Goal: Task Accomplishment & Management: Manage account settings

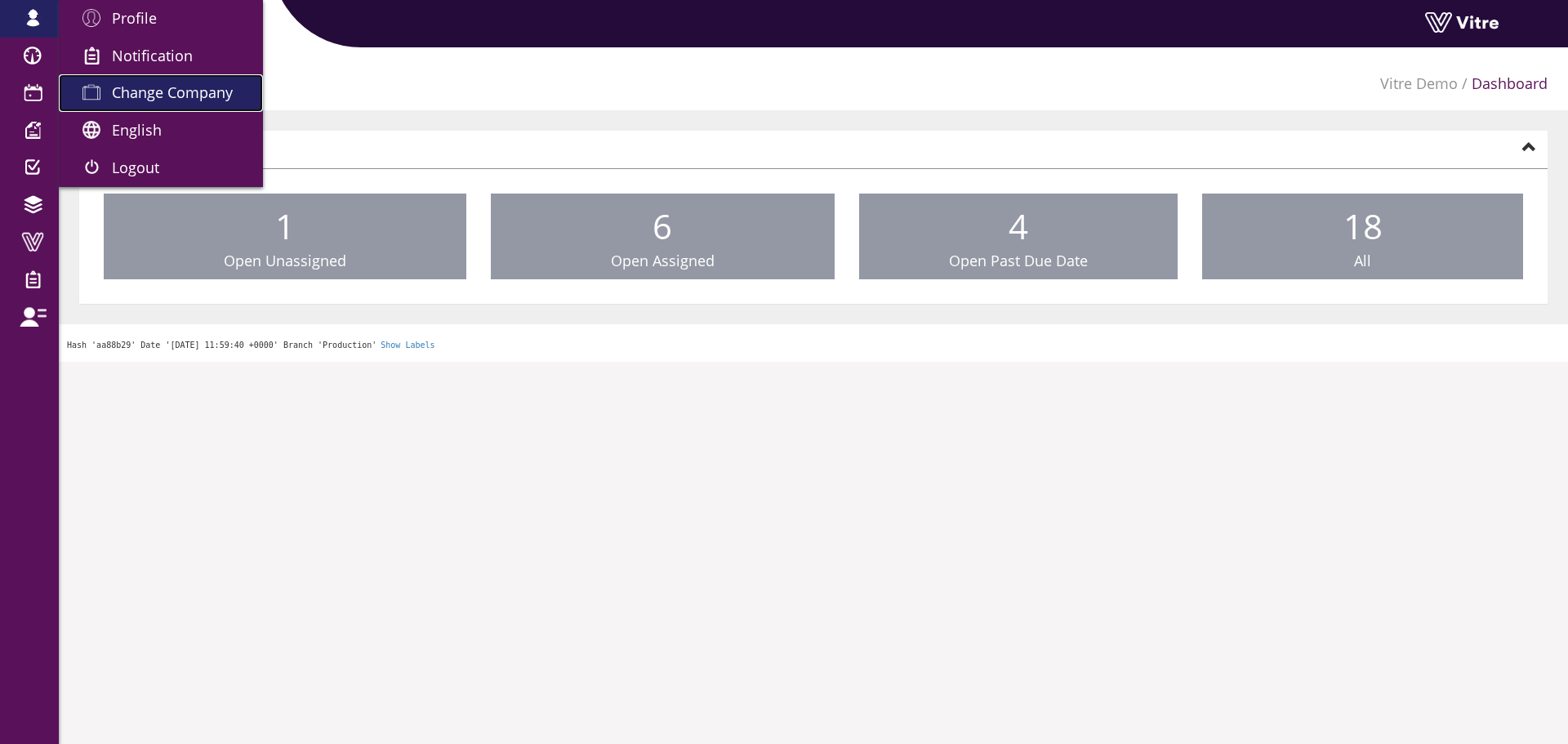
click at [142, 78] on link "Change Company" at bounding box center [161, 93] width 204 height 38
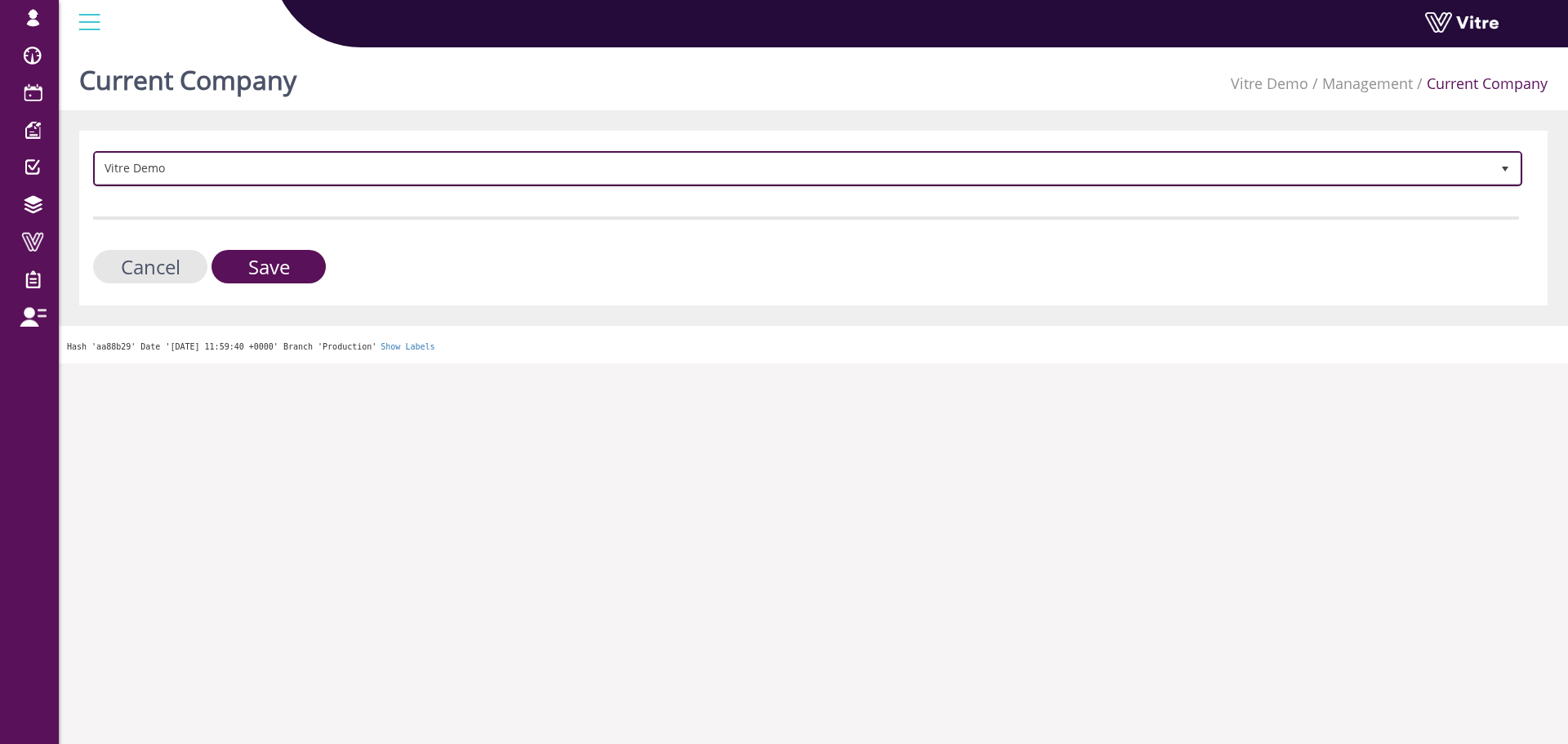
click at [405, 165] on span "Vitre Demo" at bounding box center [793, 168] width 1395 height 29
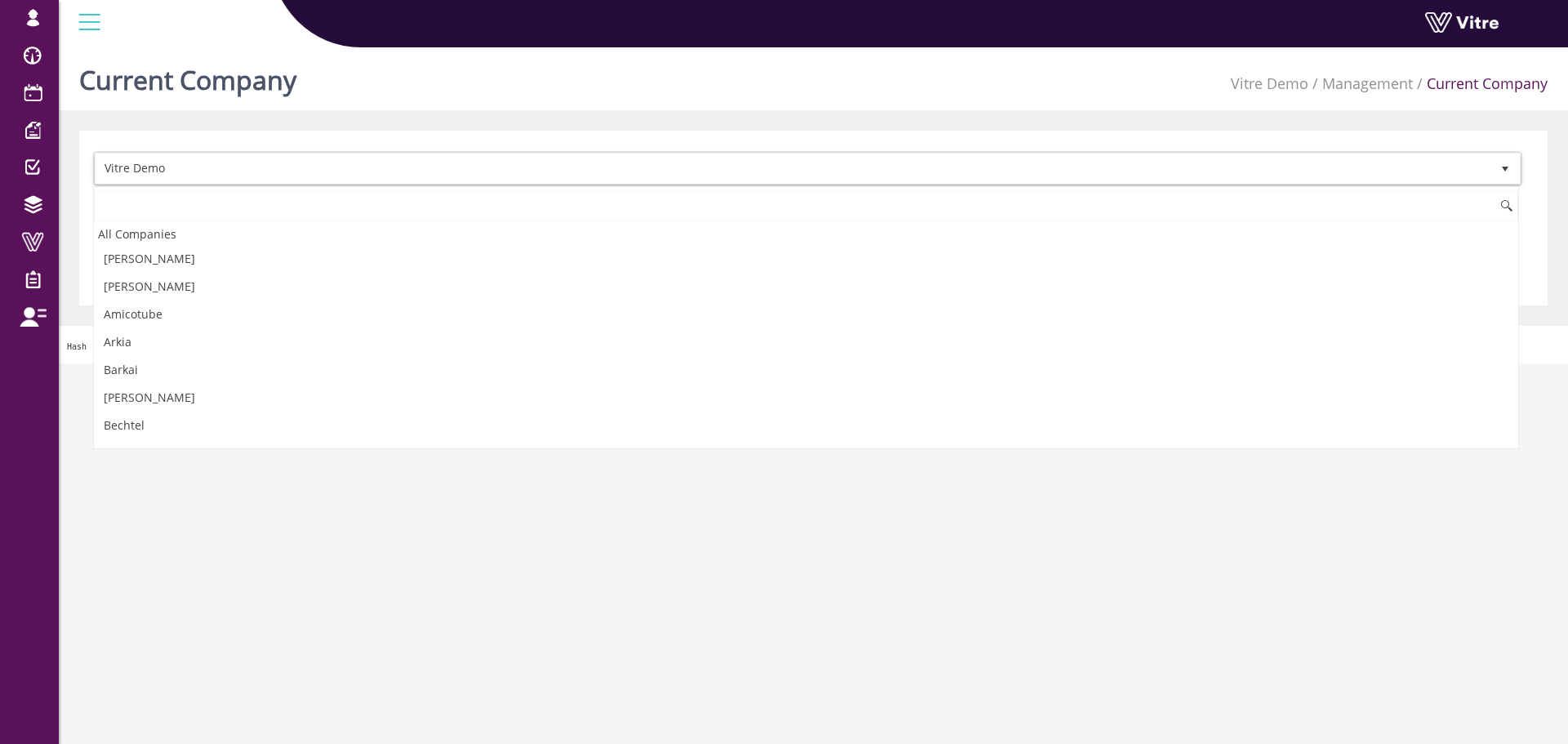
scroll to position [2217, 0]
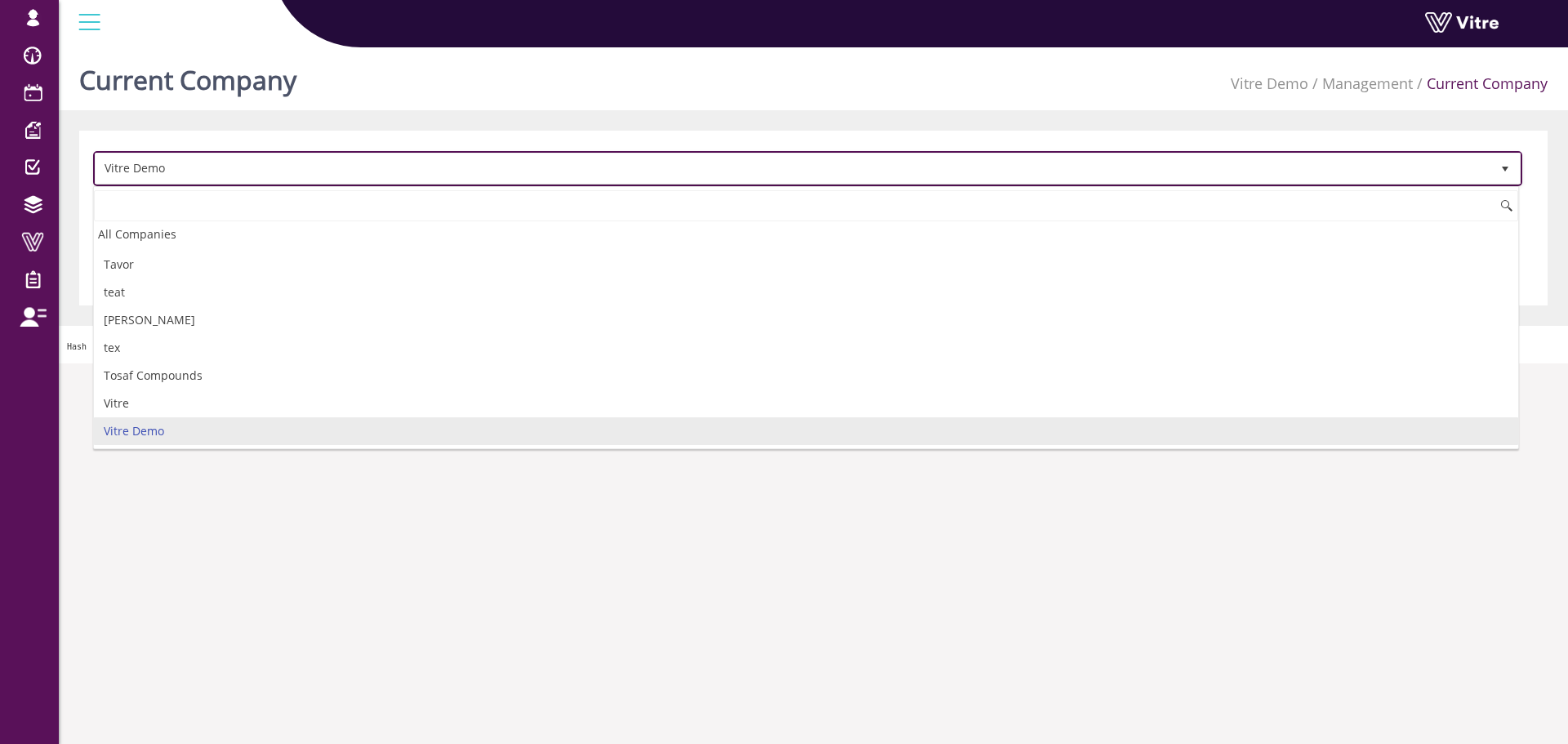
click at [405, 165] on span "Vitre Demo" at bounding box center [793, 168] width 1395 height 29
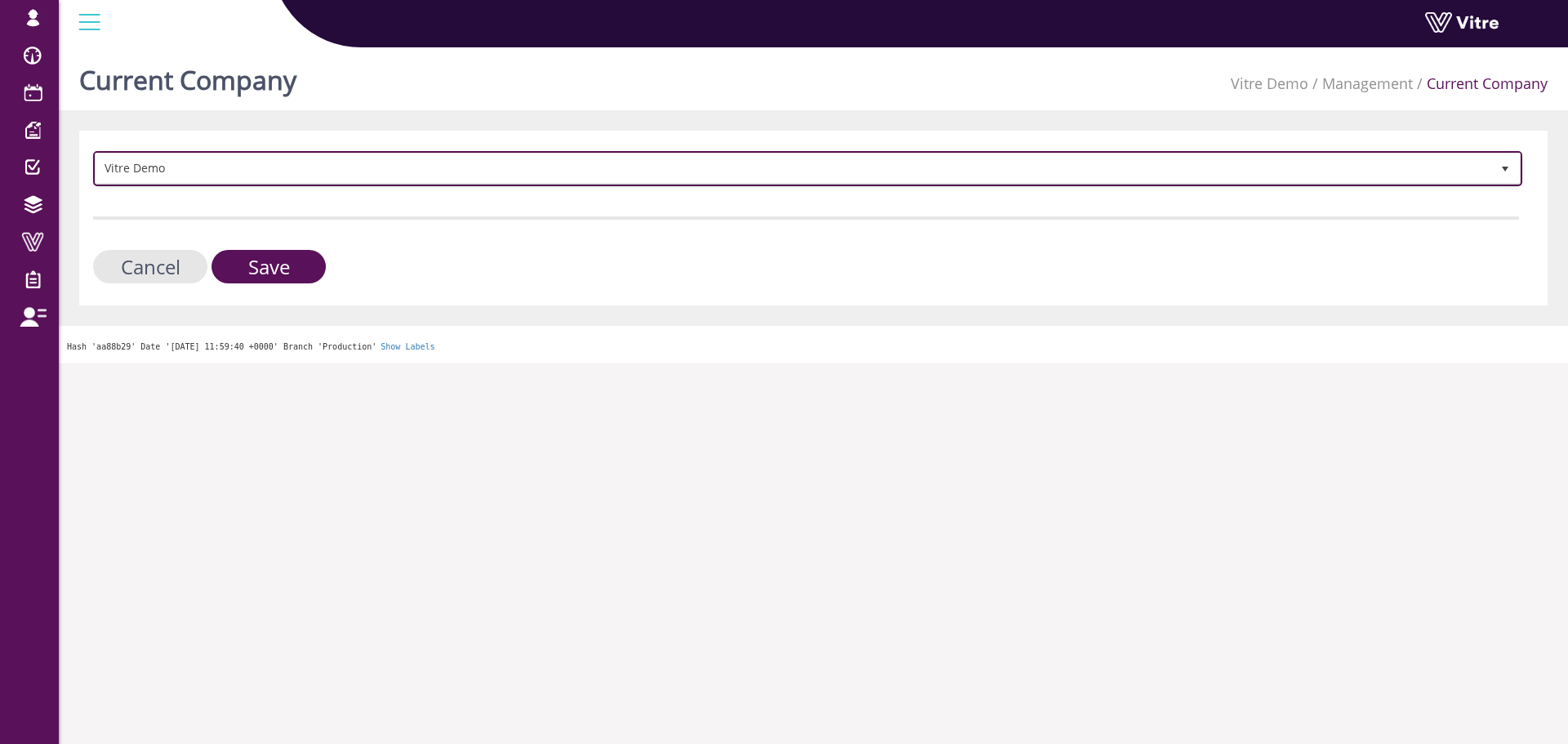
click at [405, 165] on span "Vitre Demo" at bounding box center [793, 168] width 1395 height 29
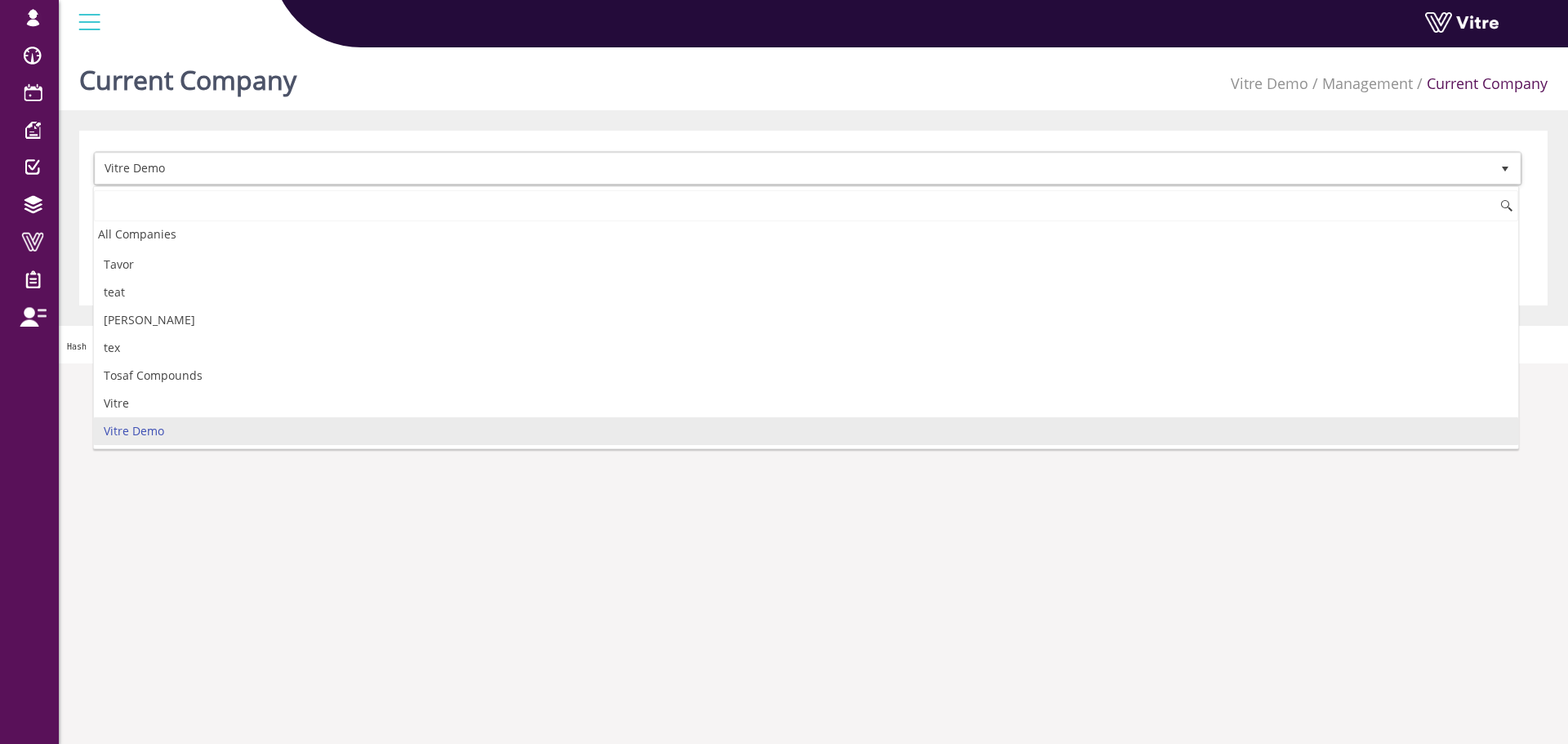
type input "ד"
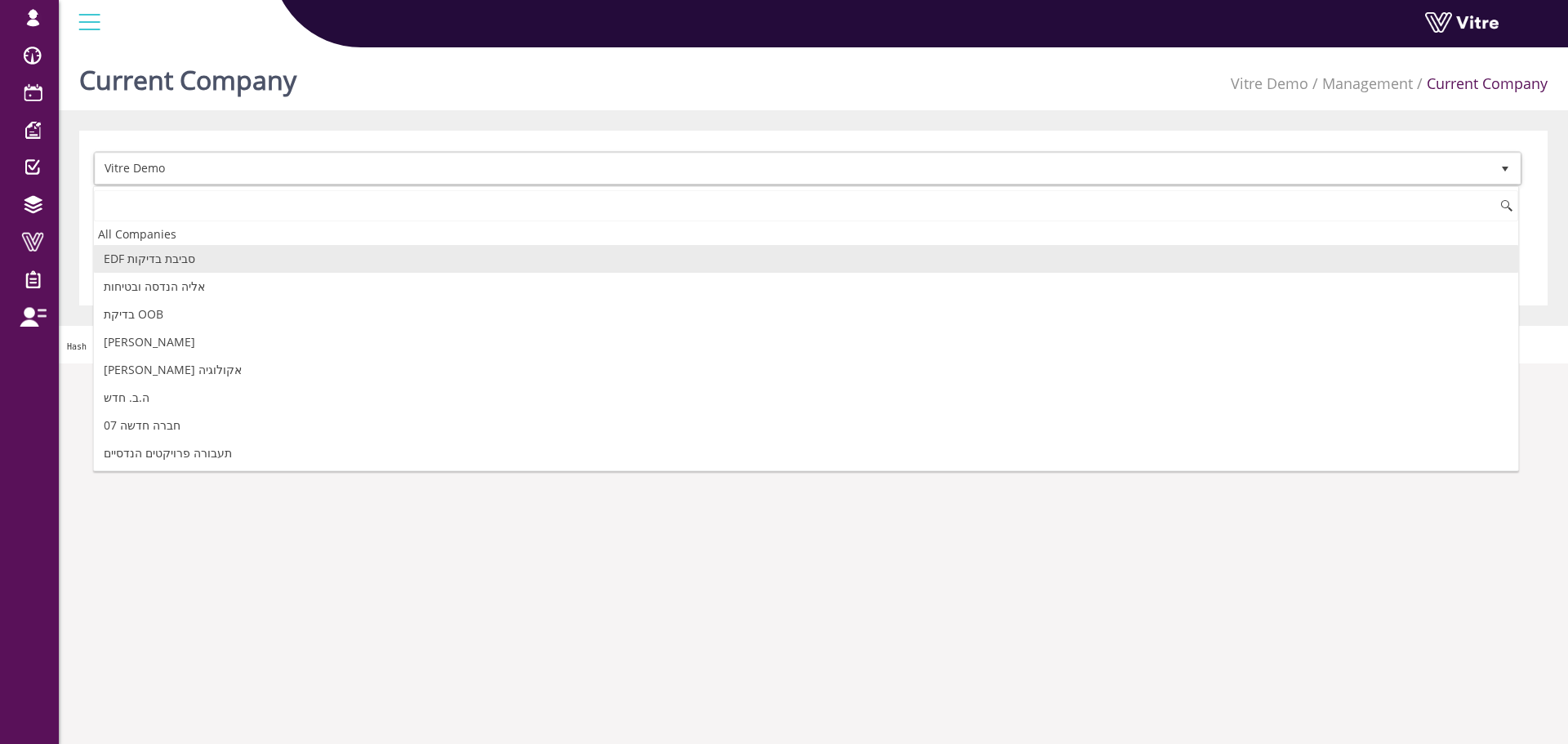
scroll to position [0, 0]
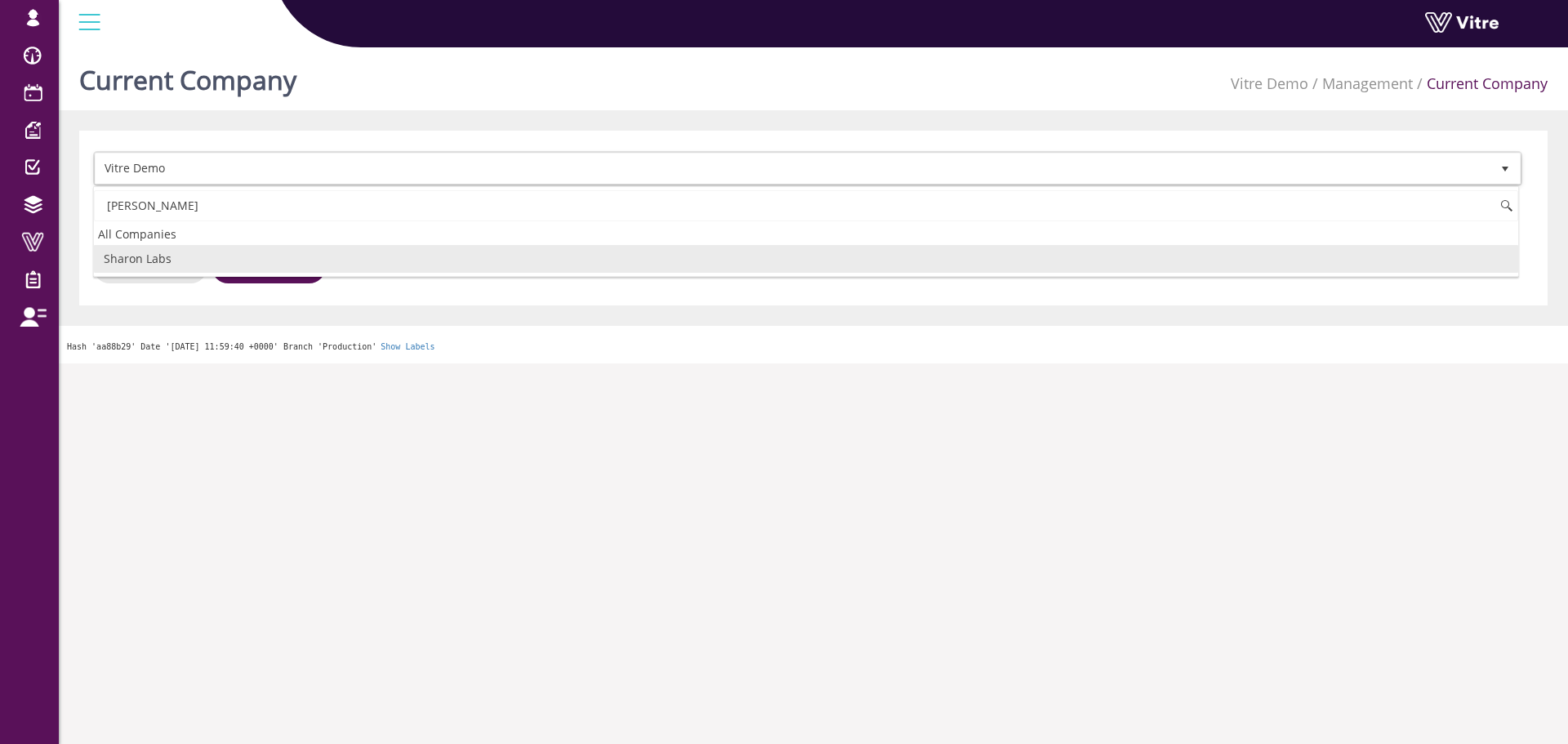
click at [198, 263] on li "[PERSON_NAME] Labs" at bounding box center [806, 258] width 1425 height 28
type input "sharon"
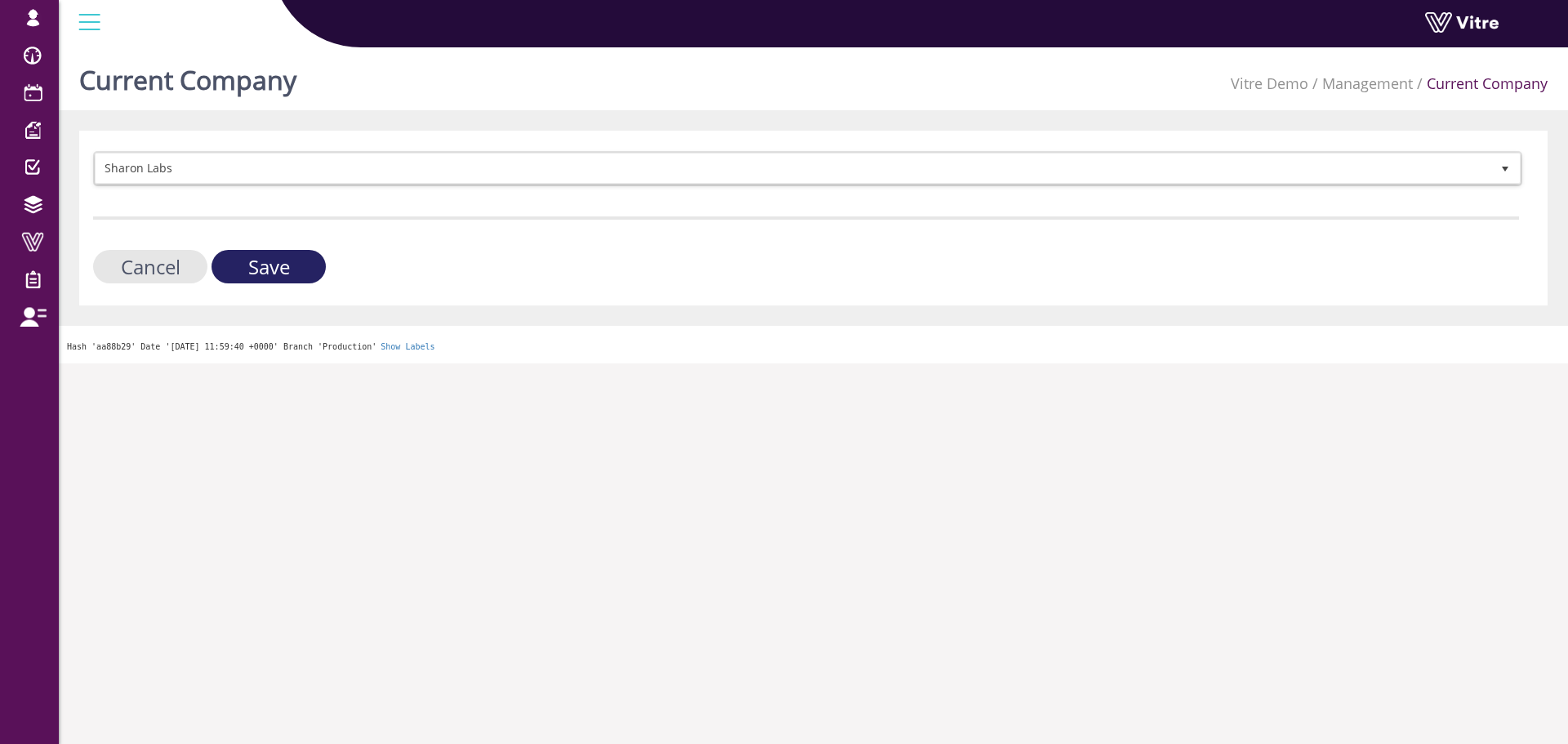
click at [255, 265] on input "Save" at bounding box center [269, 266] width 114 height 33
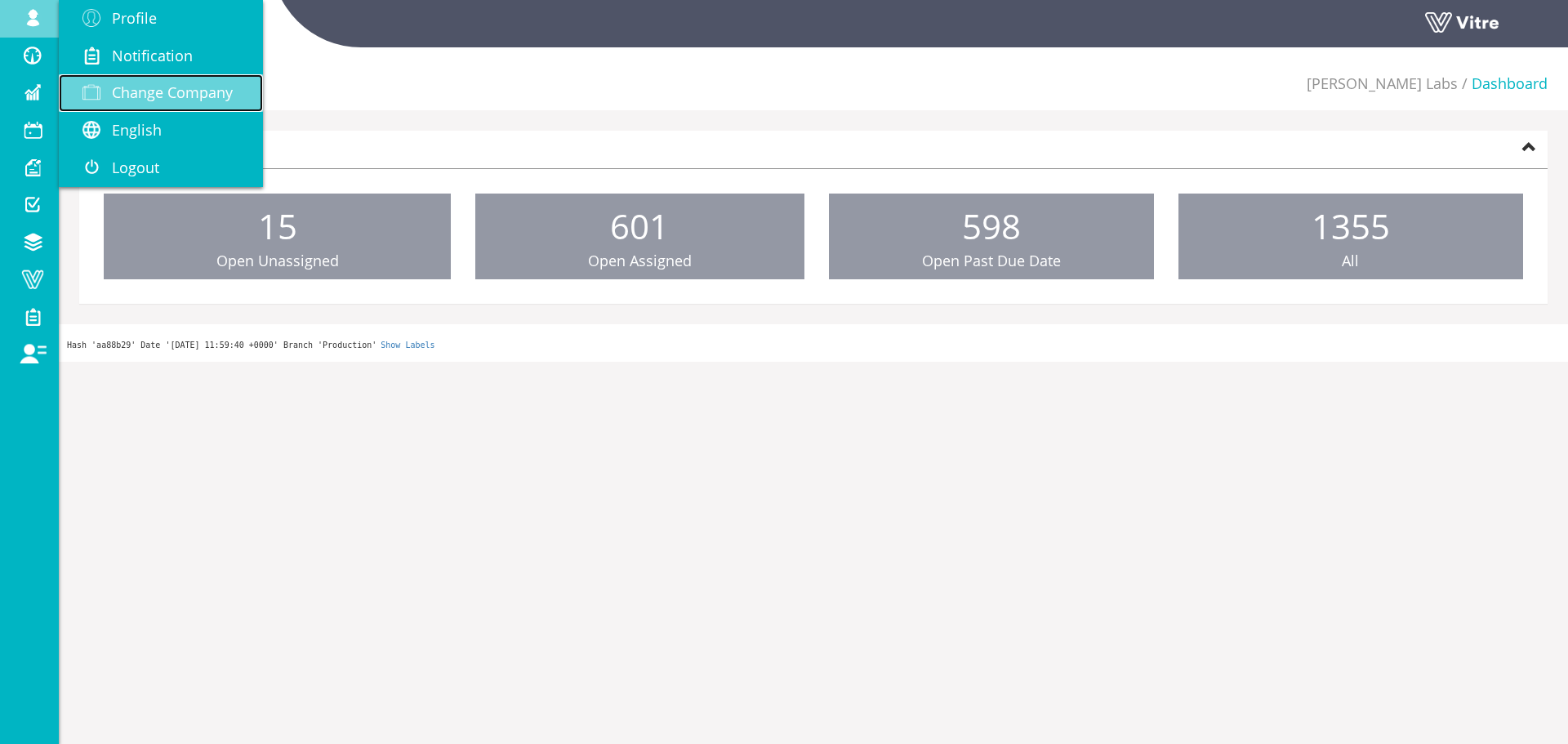
click at [150, 84] on span "Change Company" at bounding box center [172, 92] width 121 height 20
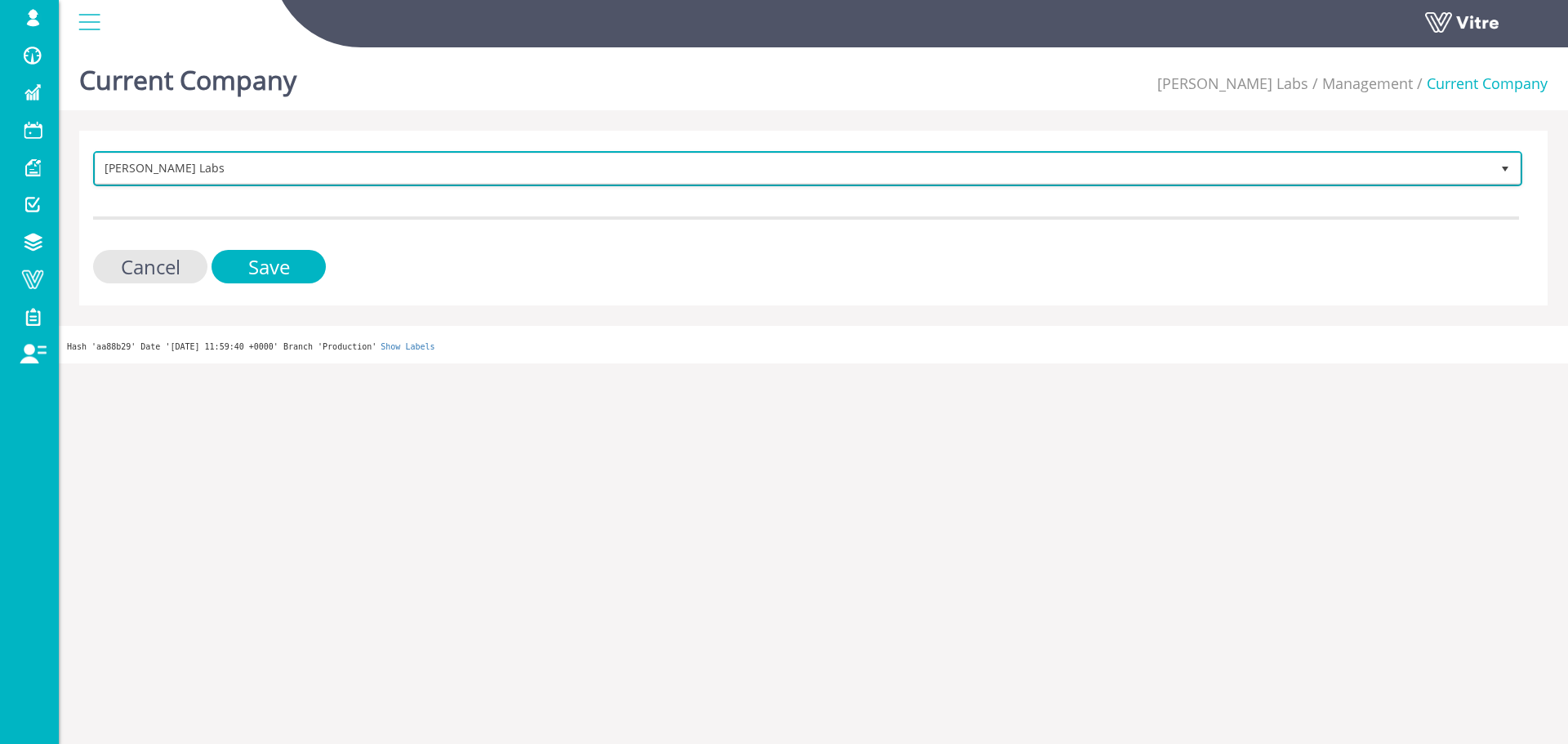
click at [237, 161] on span "[PERSON_NAME] Labs" at bounding box center [793, 168] width 1395 height 29
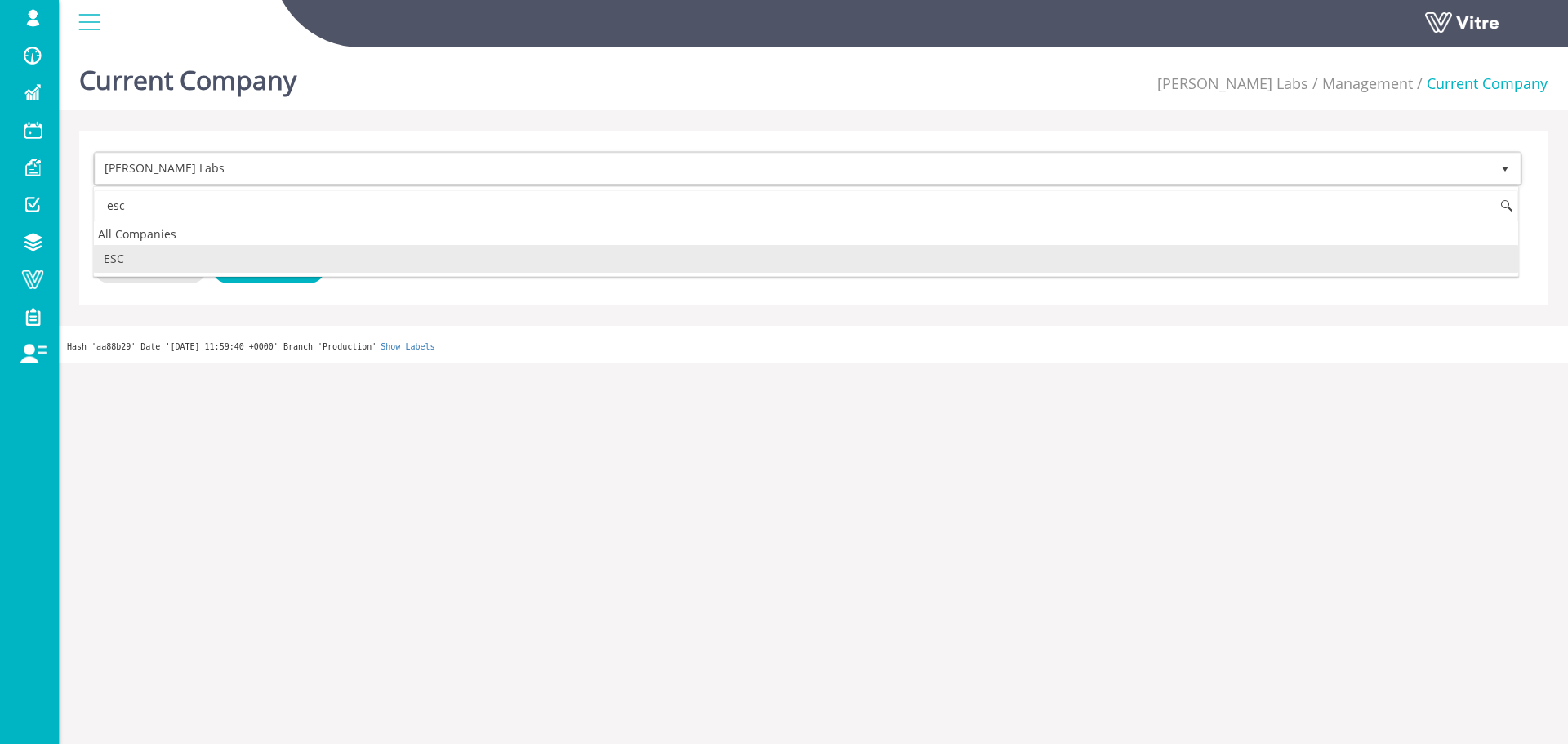
click at [192, 252] on li "ESC" at bounding box center [806, 258] width 1425 height 28
type input "esc"
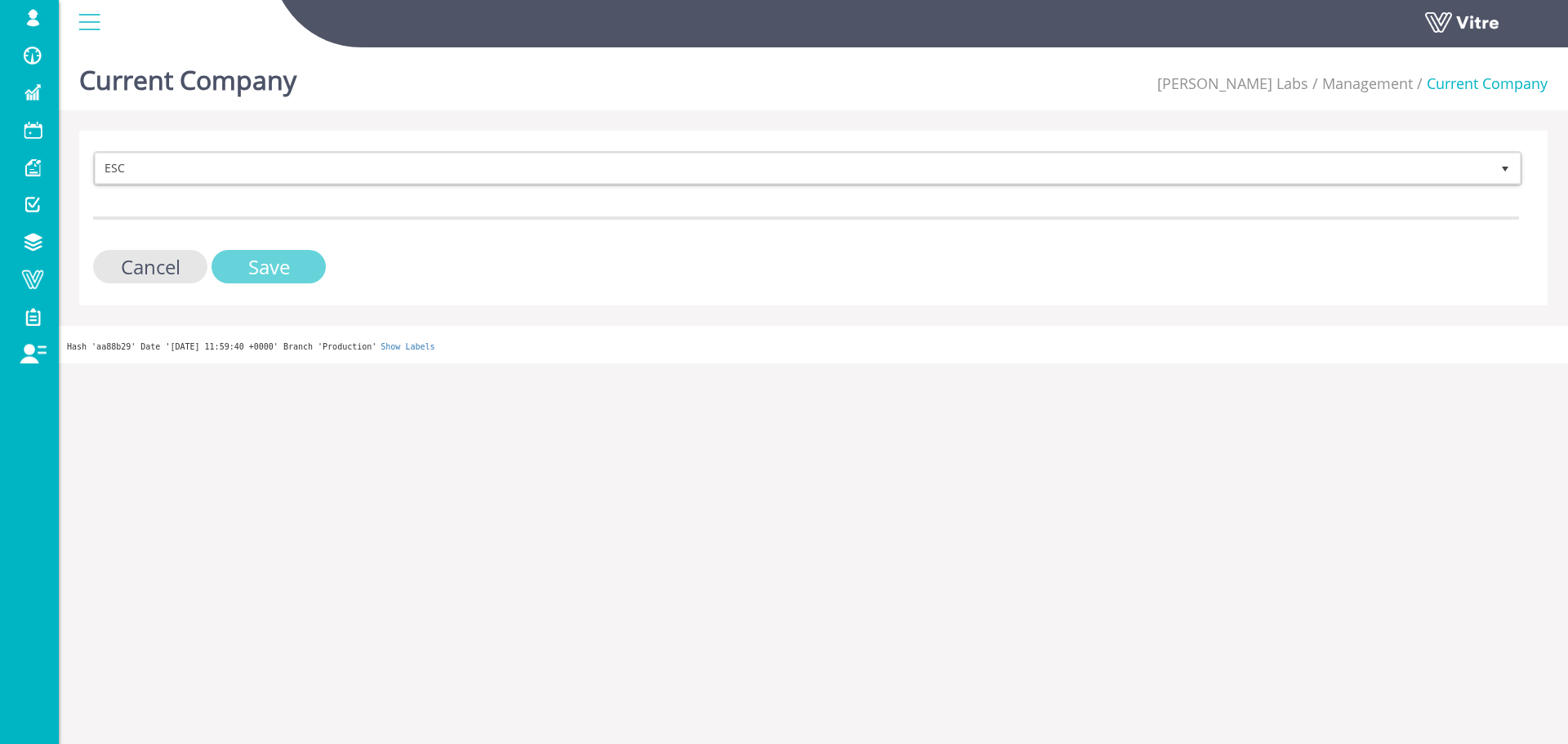
click at [266, 267] on input "Save" at bounding box center [269, 266] width 114 height 33
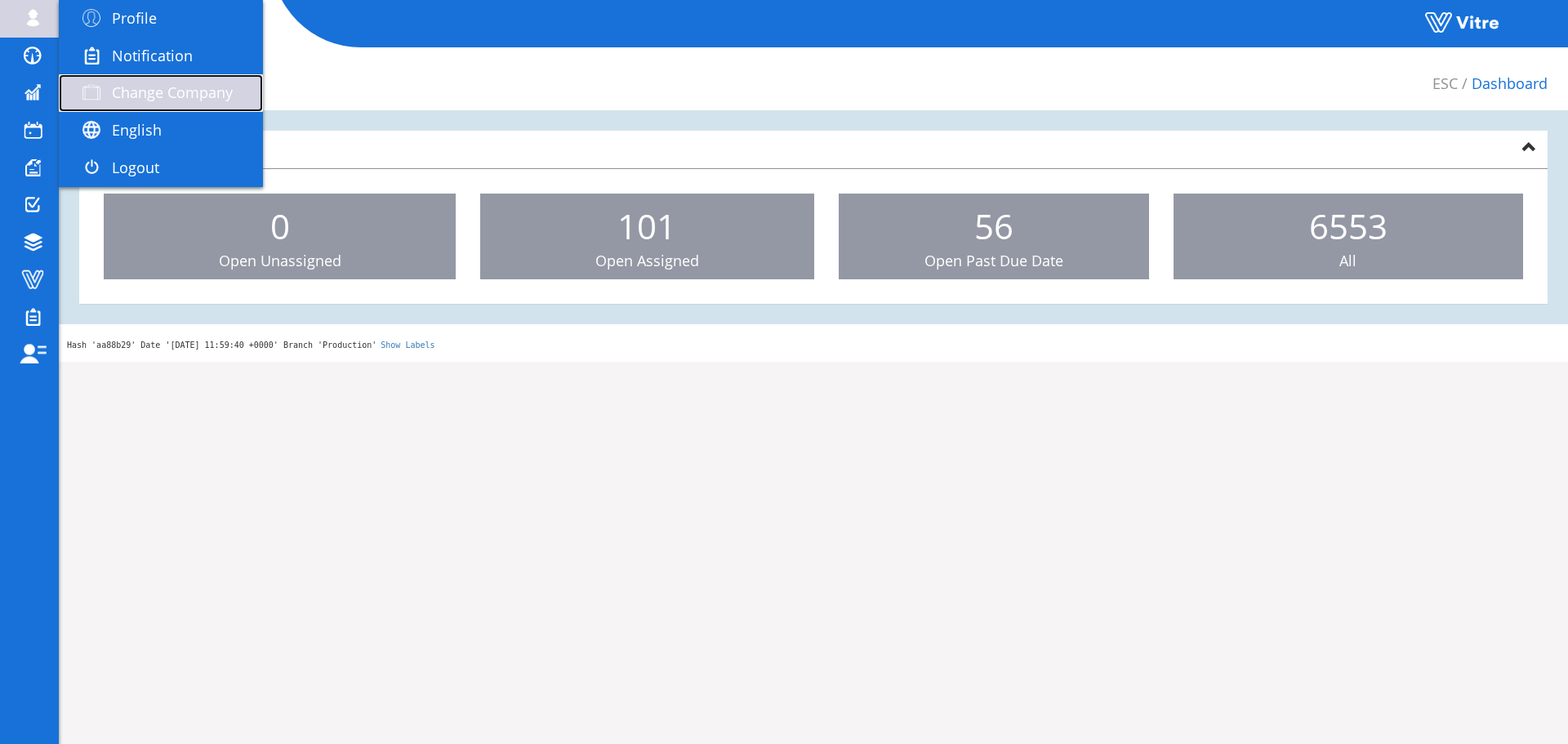
click at [185, 98] on span "Change Company" at bounding box center [172, 92] width 121 height 20
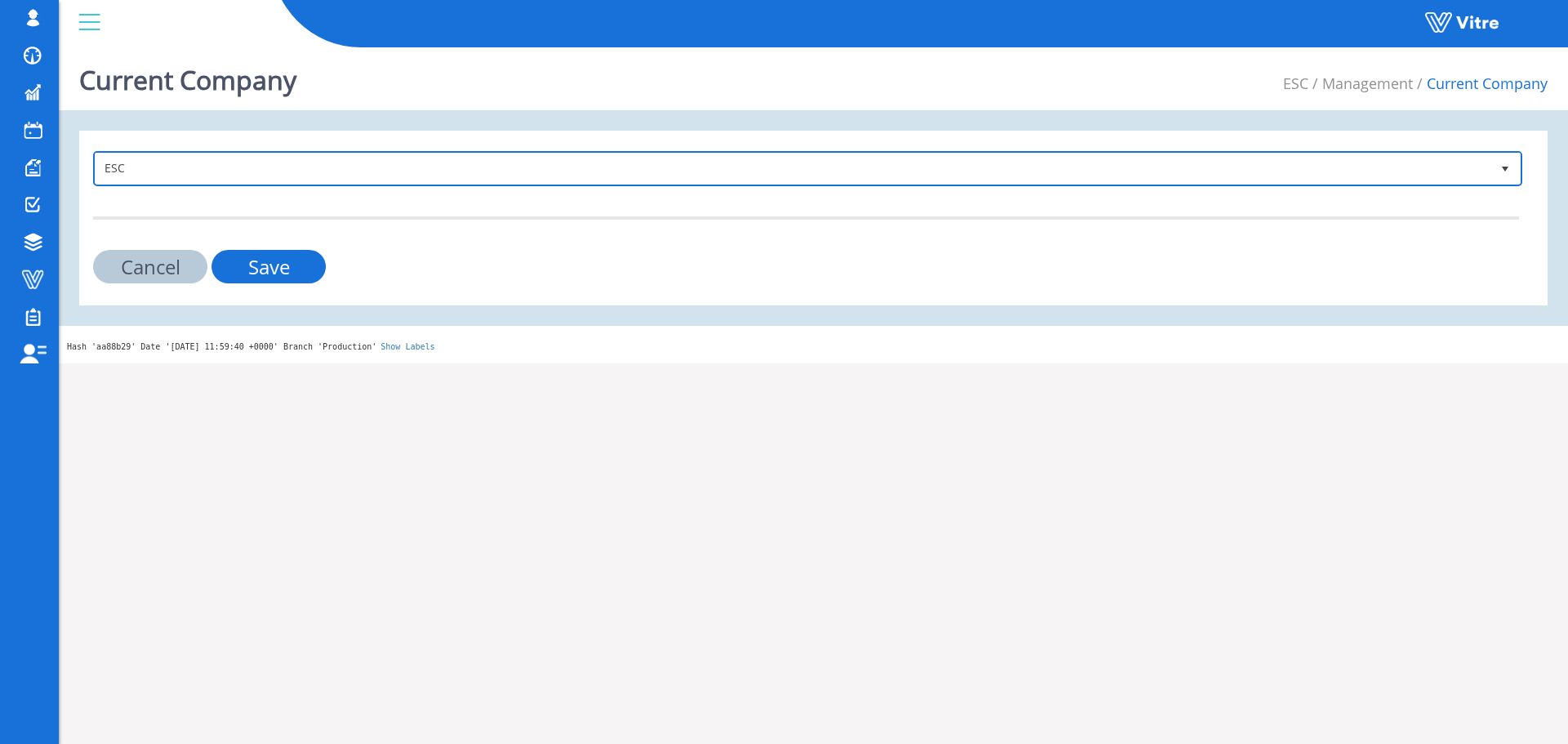
click at [378, 175] on span "ESC" at bounding box center [793, 168] width 1395 height 29
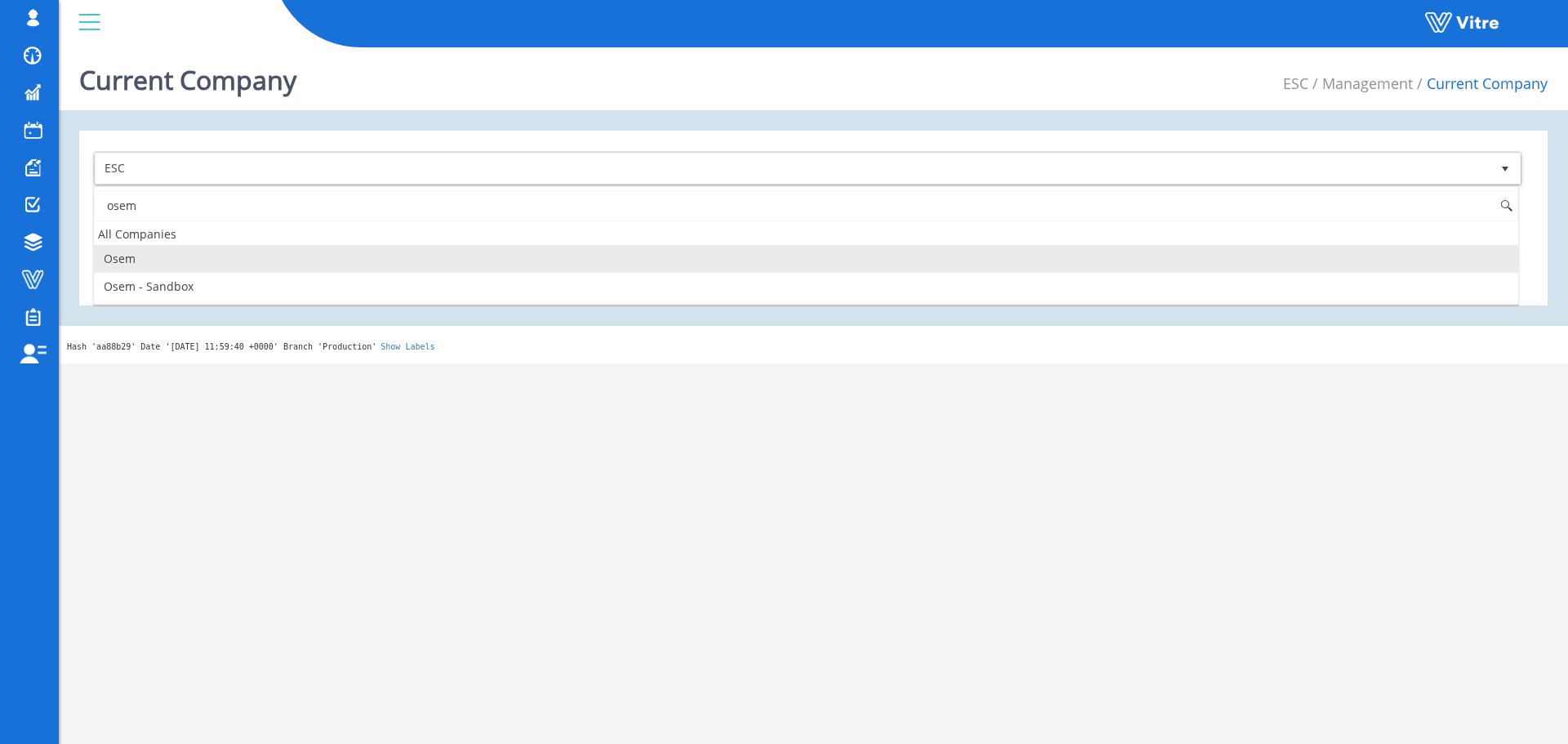
click at [175, 254] on li "Osem" at bounding box center [806, 258] width 1425 height 28
type input "osem"
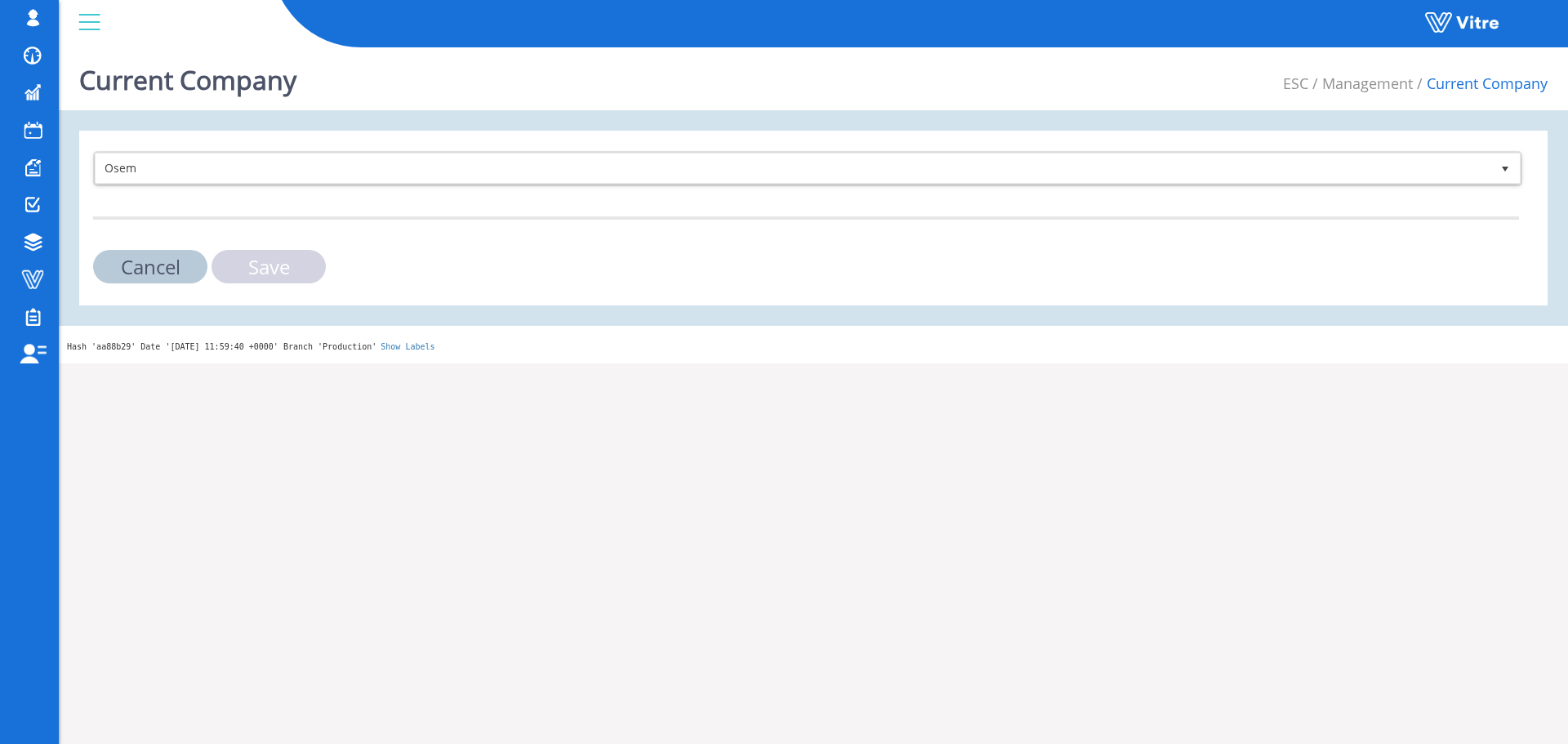
click at [258, 250] on input "Save" at bounding box center [269, 266] width 114 height 33
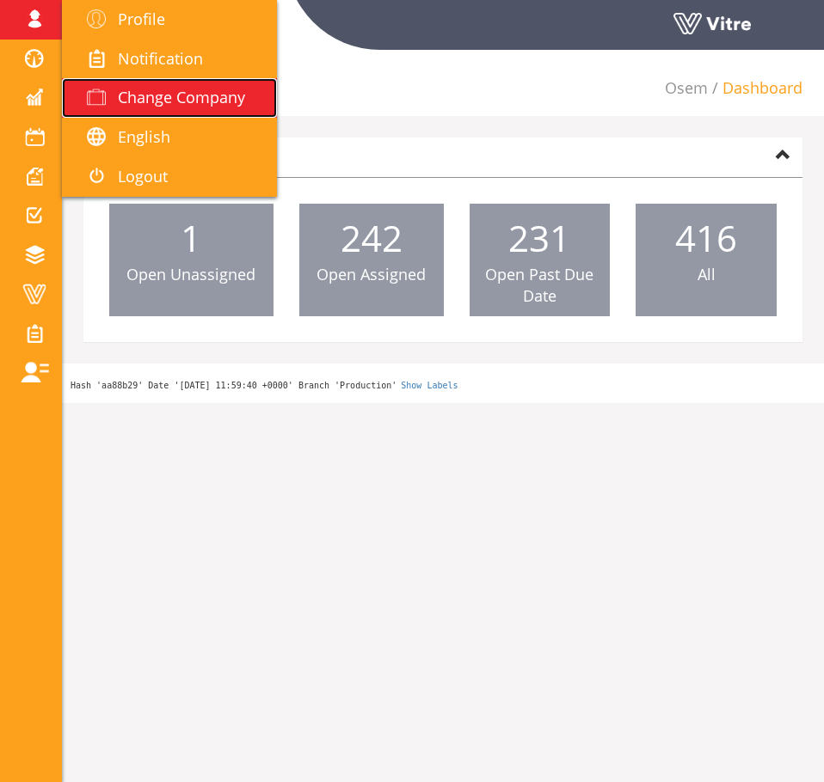
click at [159, 85] on link "Change Company" at bounding box center [169, 98] width 215 height 40
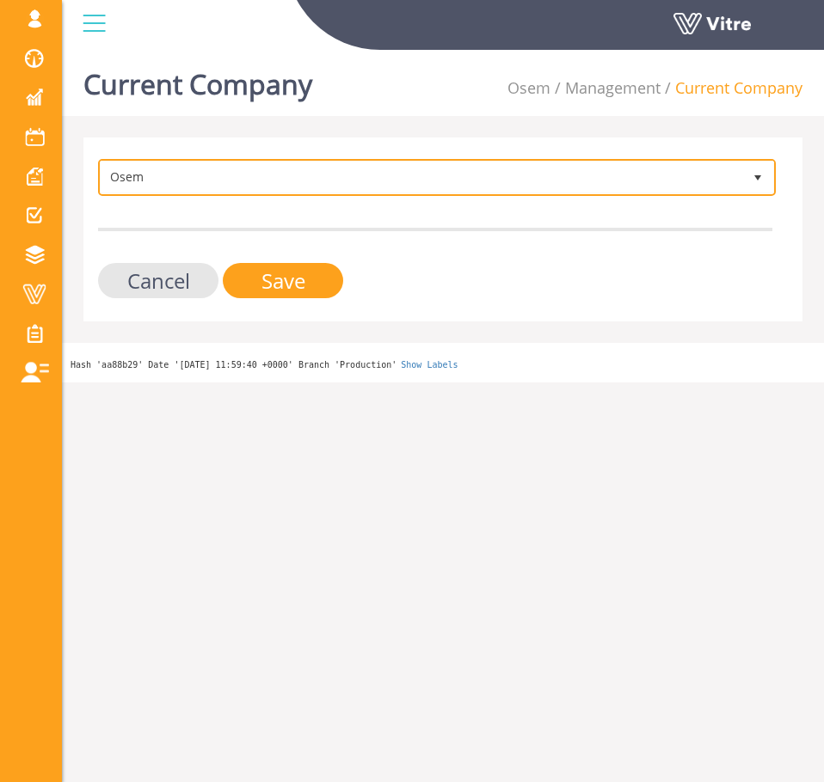
drag, startPoint x: 371, startPoint y: 193, endPoint x: 375, endPoint y: 173, distance: 21.1
click at [371, 193] on span "Osem 402" at bounding box center [437, 177] width 678 height 37
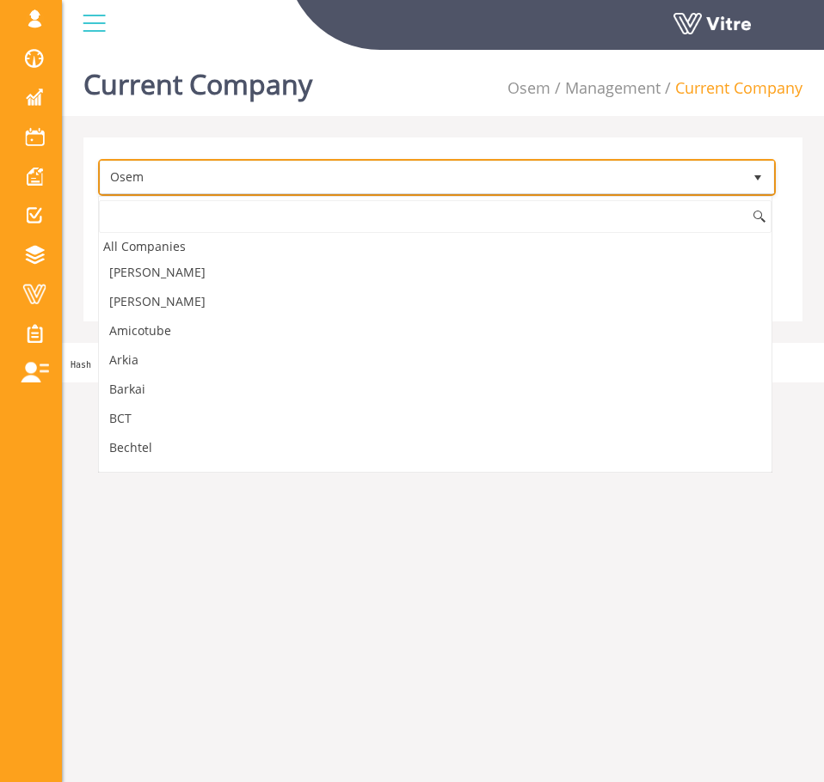
click at [375, 173] on span "Osem" at bounding box center [421, 177] width 641 height 31
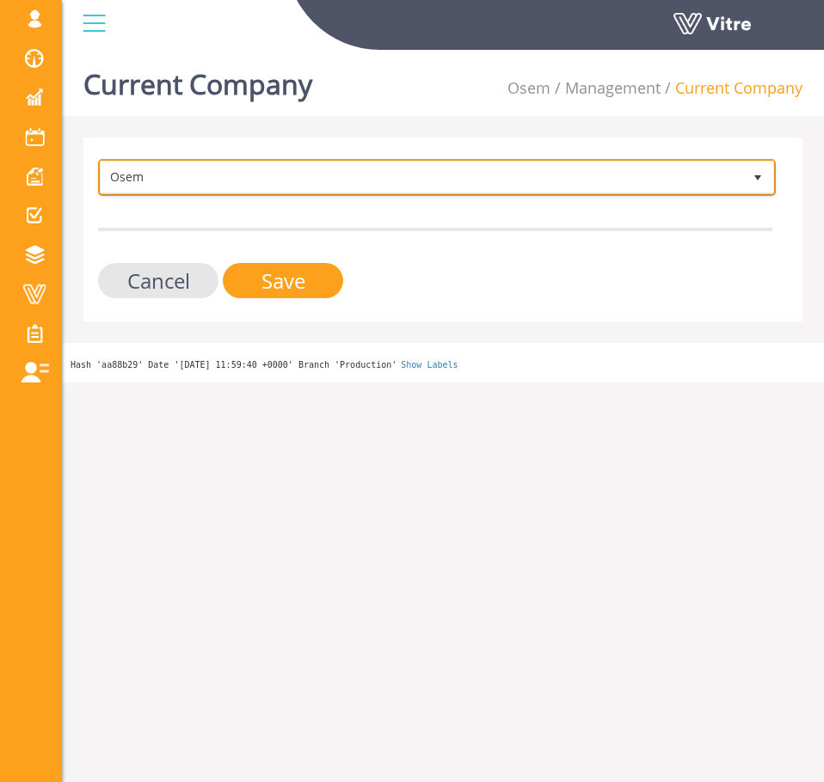
click at [375, 170] on span "Osem" at bounding box center [421, 177] width 641 height 31
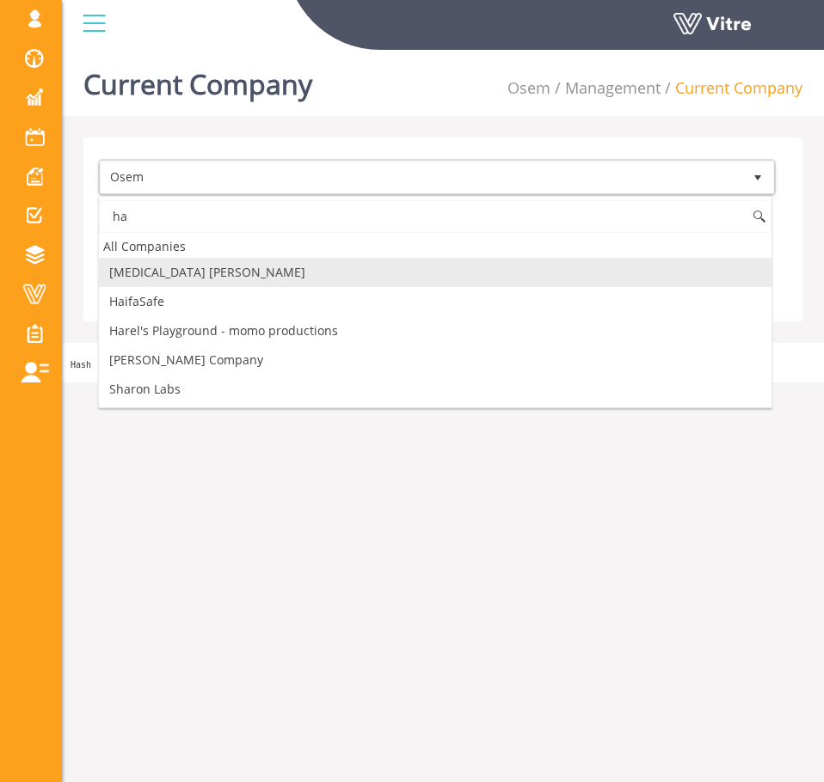
scroll to position [0, 0]
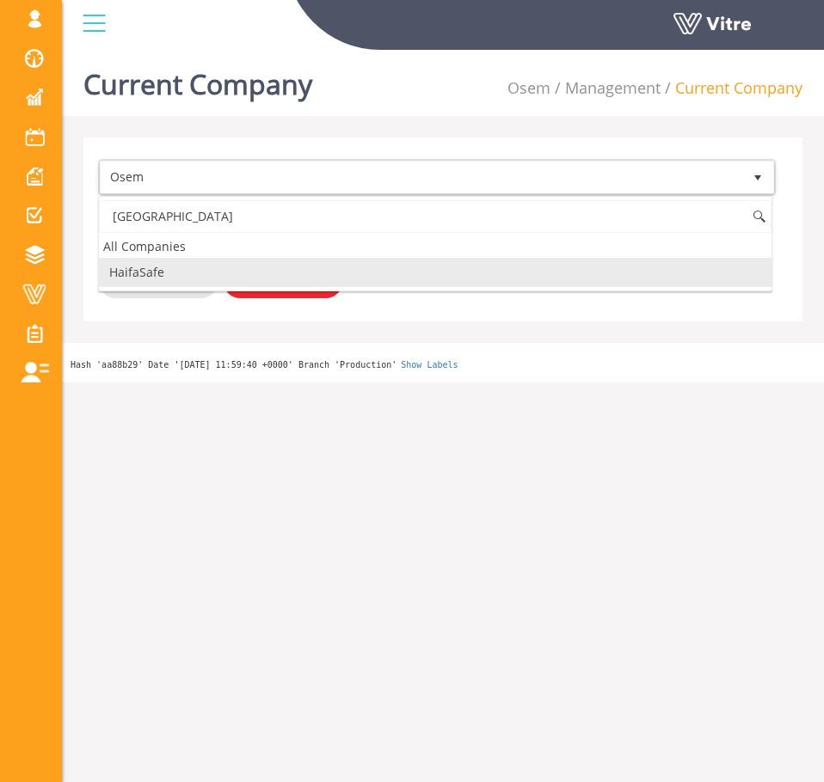
click at [261, 274] on li "HaifaSafe" at bounding box center [435, 272] width 672 height 29
type input "haifa"
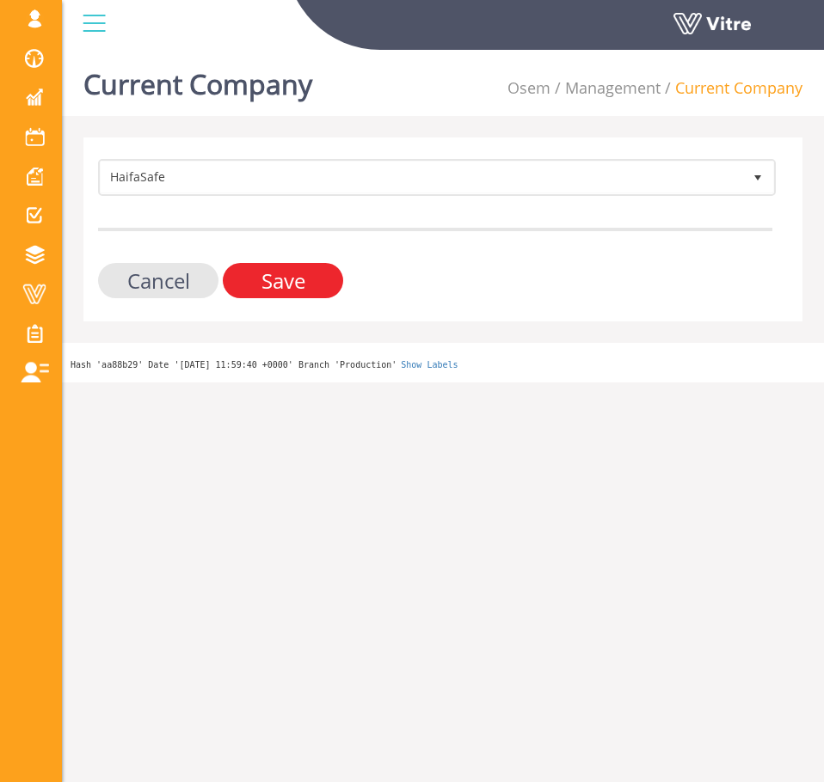
click at [266, 276] on input "Save" at bounding box center [283, 280] width 120 height 35
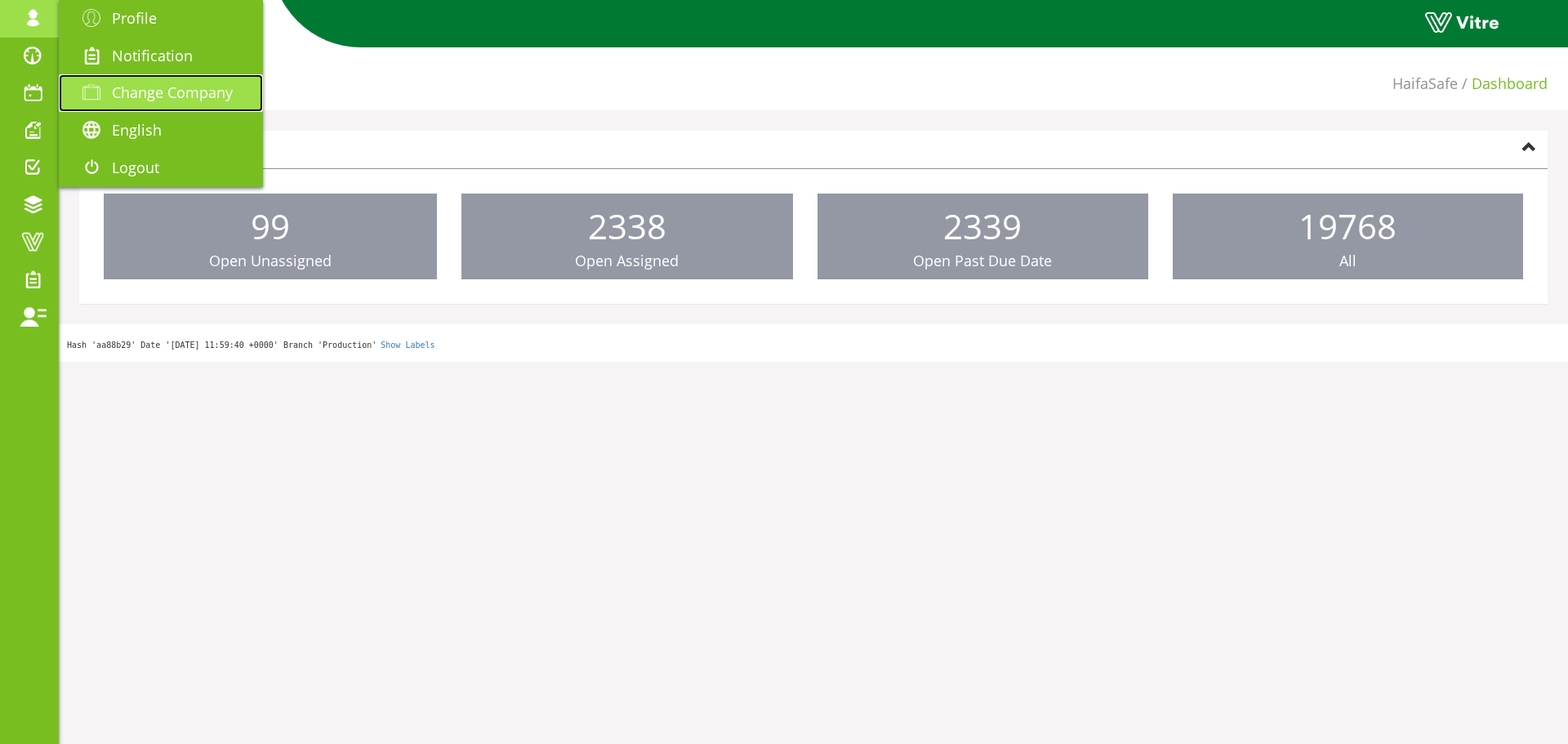
click at [157, 85] on span "Change Company" at bounding box center [172, 92] width 121 height 20
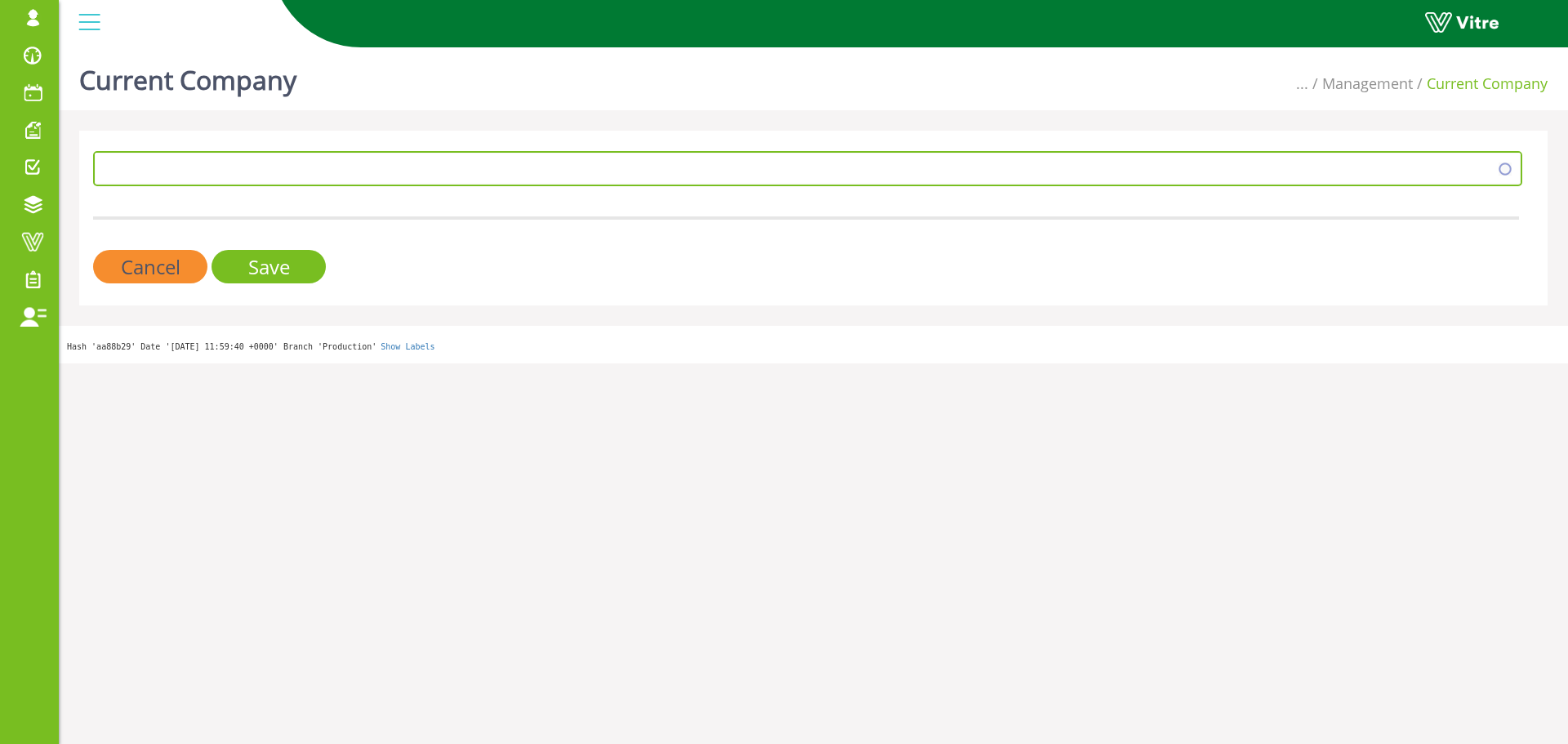
click at [319, 168] on span at bounding box center [793, 168] width 1395 height 29
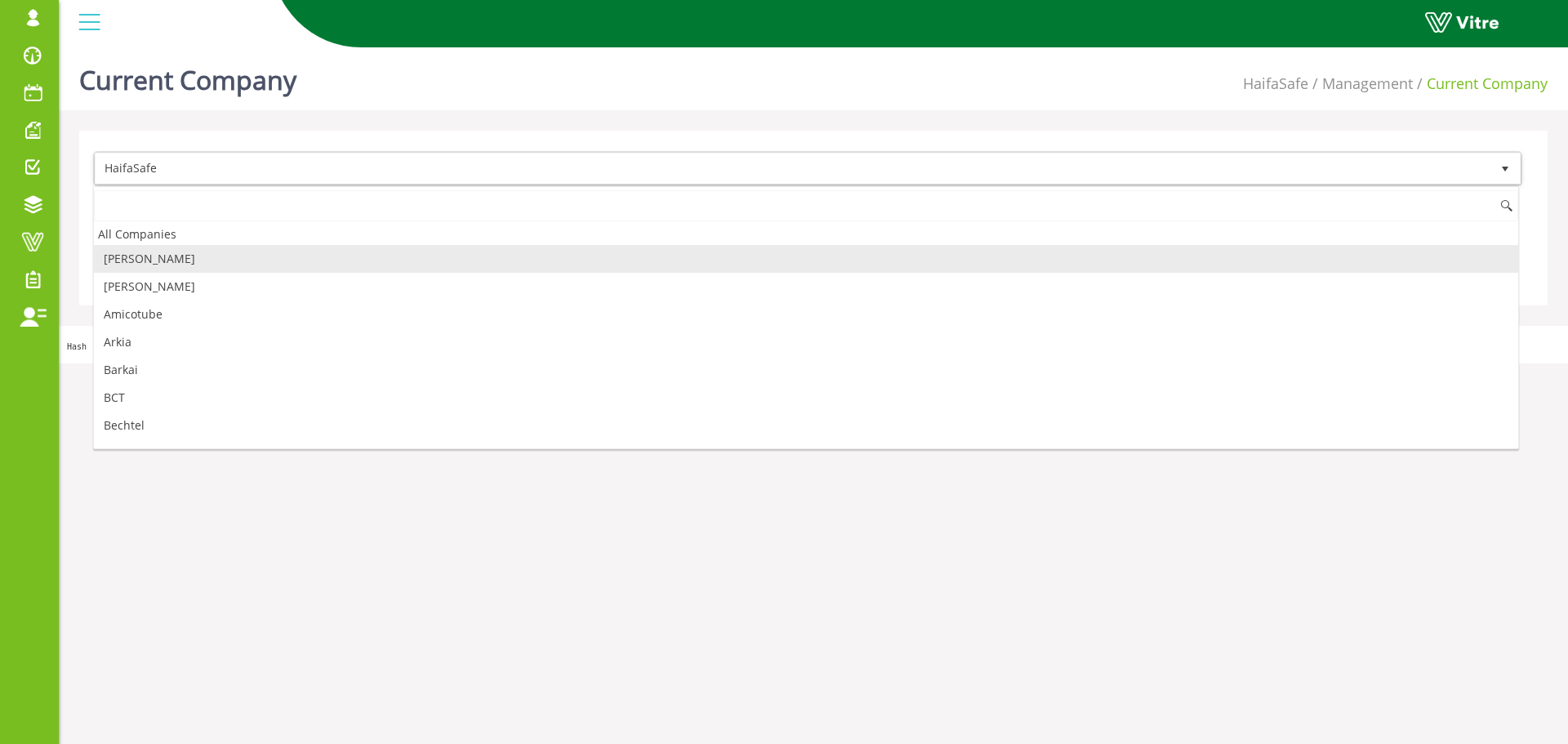
click at [172, 268] on li "[PERSON_NAME]" at bounding box center [806, 258] width 1425 height 28
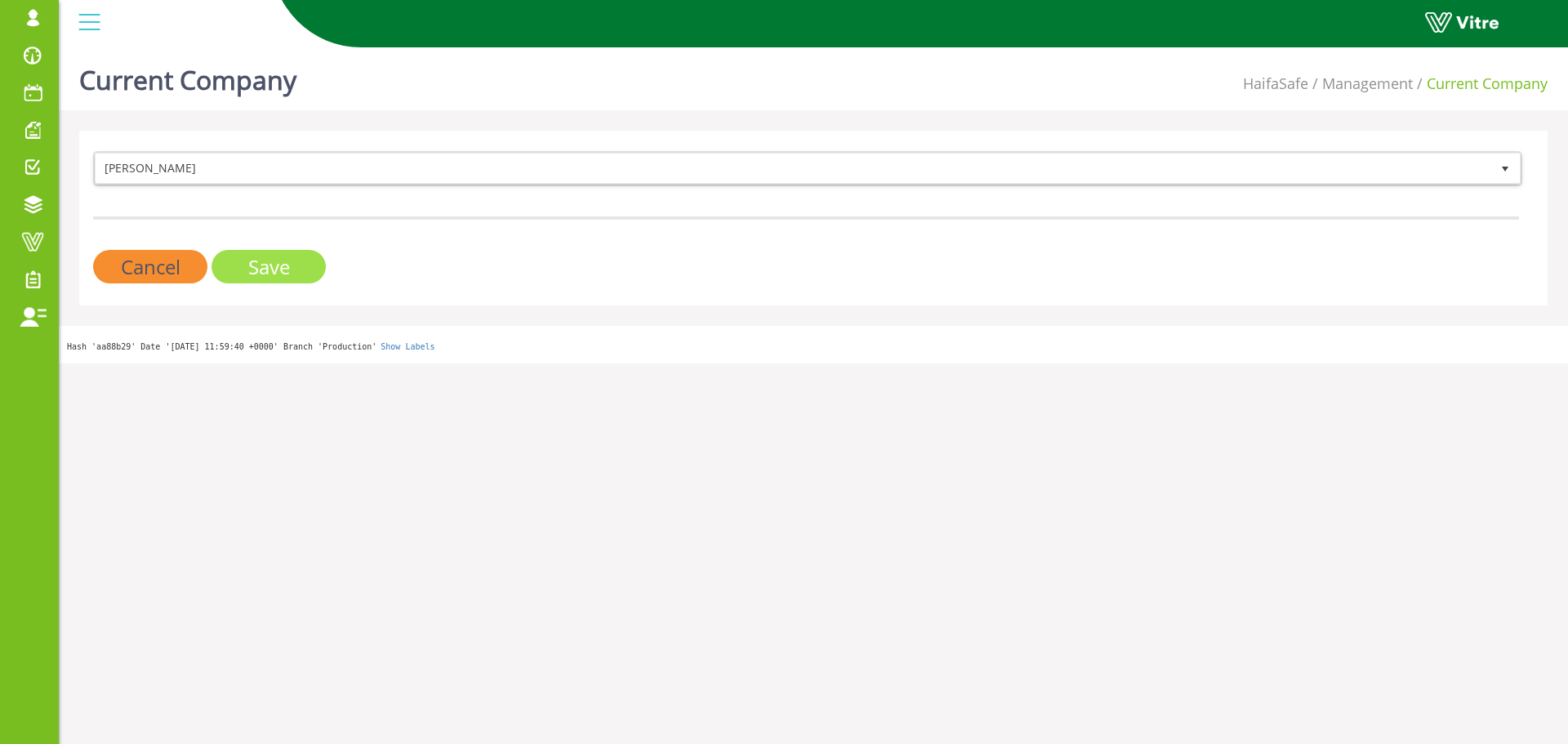
click at [250, 267] on input "Save" at bounding box center [269, 266] width 114 height 33
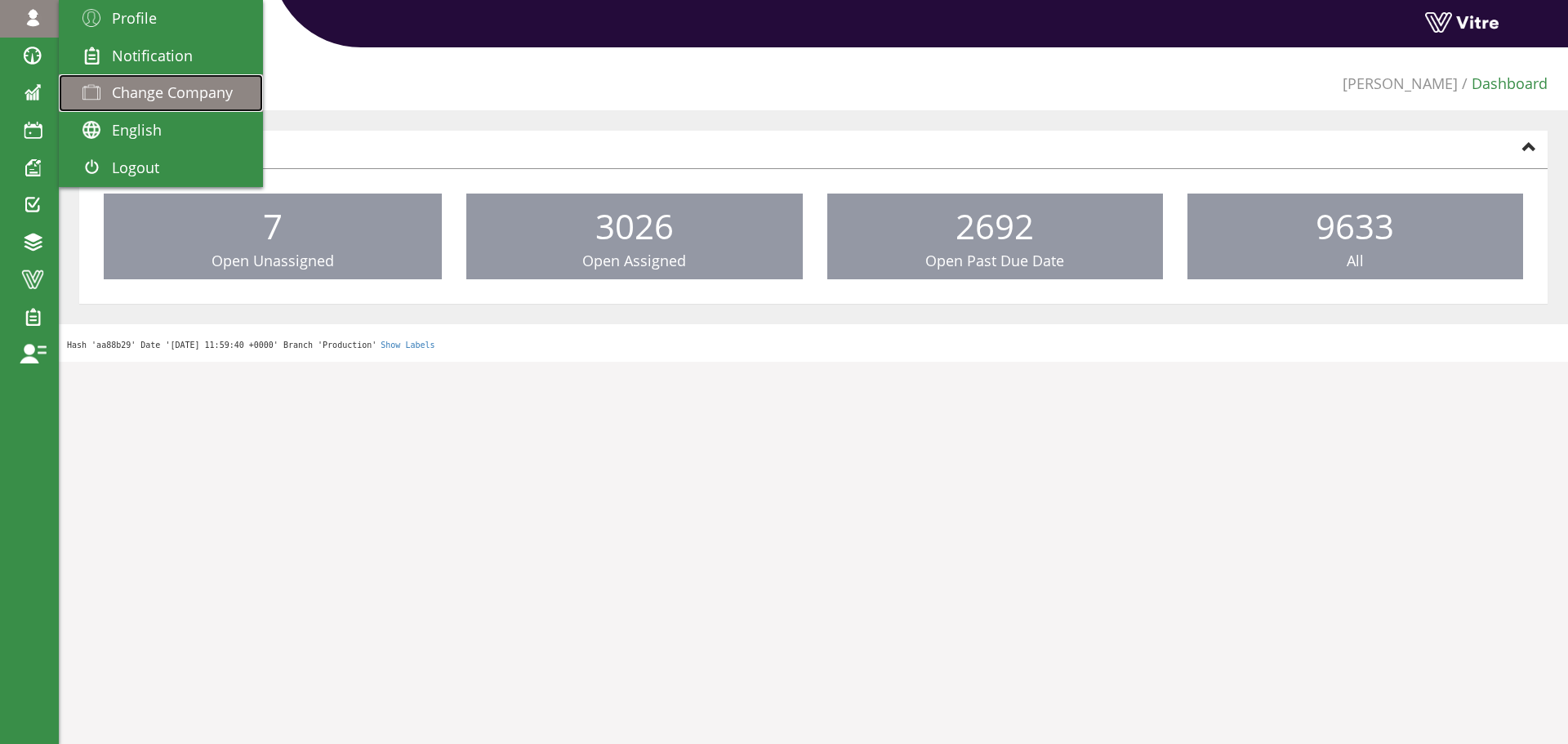
click at [159, 84] on span "Change Company" at bounding box center [172, 92] width 121 height 20
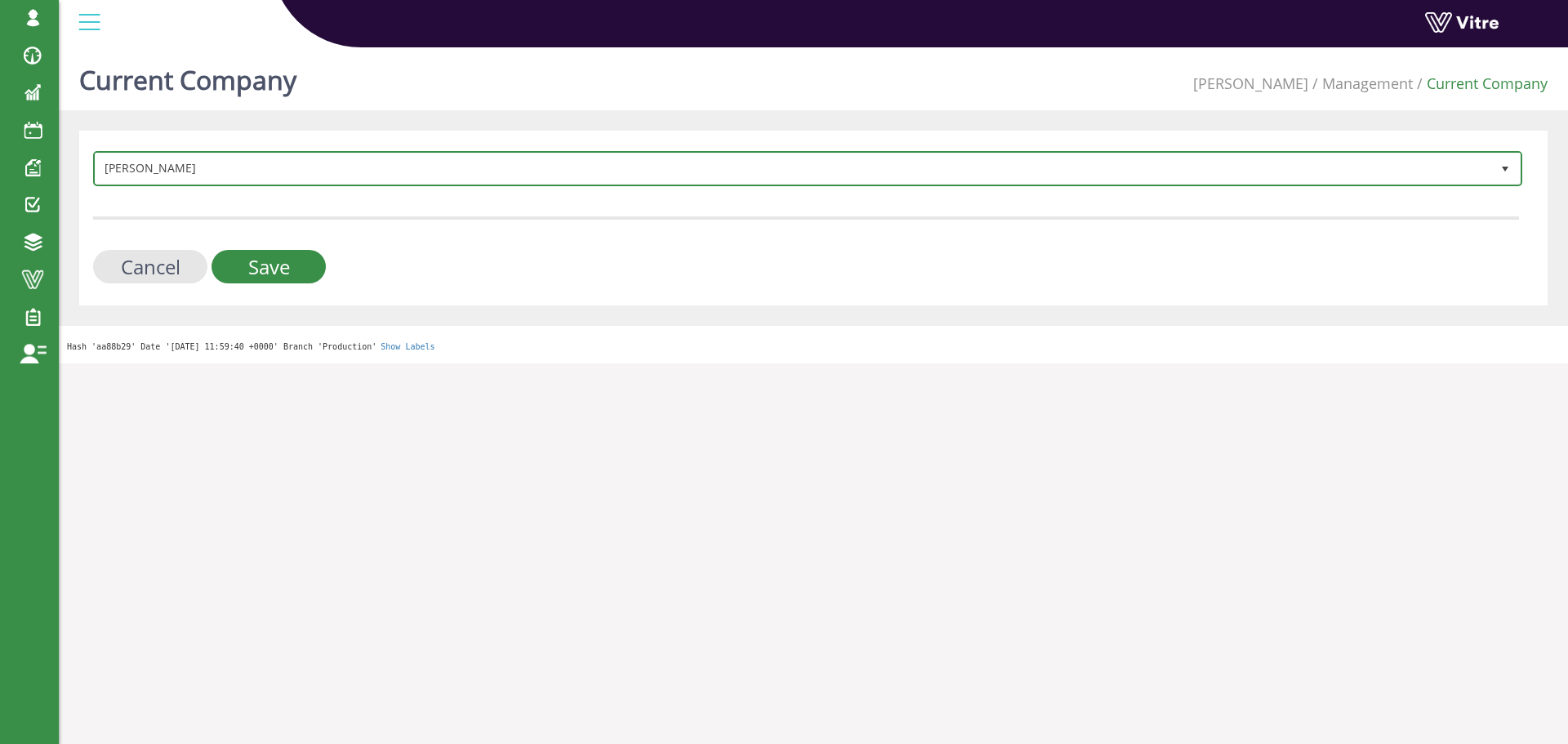
click at [217, 179] on span "[PERSON_NAME]" at bounding box center [793, 168] width 1395 height 29
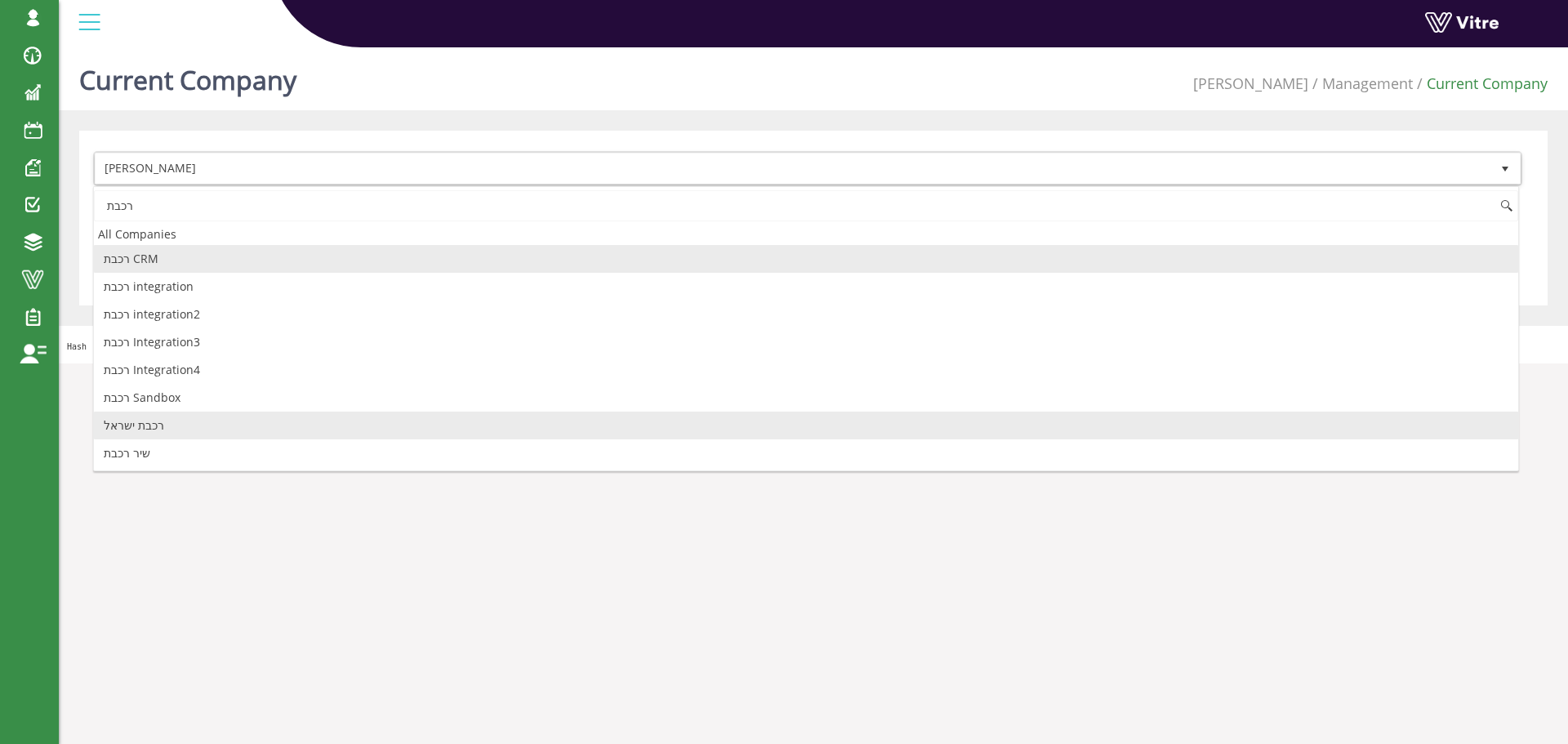
click at [150, 427] on li "רכבת ישראל" at bounding box center [806, 425] width 1425 height 28
type input "רכבת"
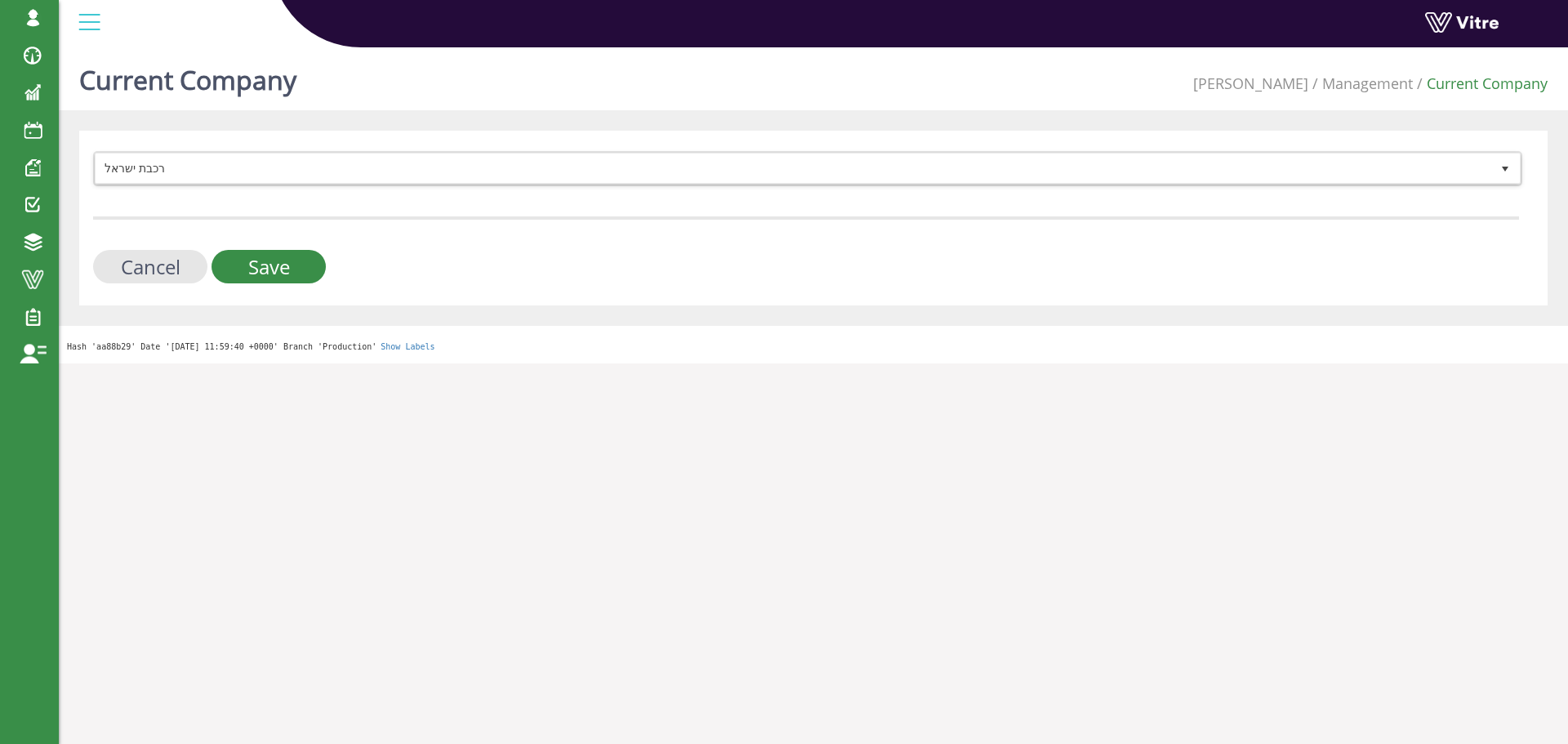
click at [282, 291] on div "רכבת [PERSON_NAME] 335 Cancel Save" at bounding box center [813, 219] width 1468 height 175
click at [283, 277] on input "Save" at bounding box center [269, 266] width 114 height 33
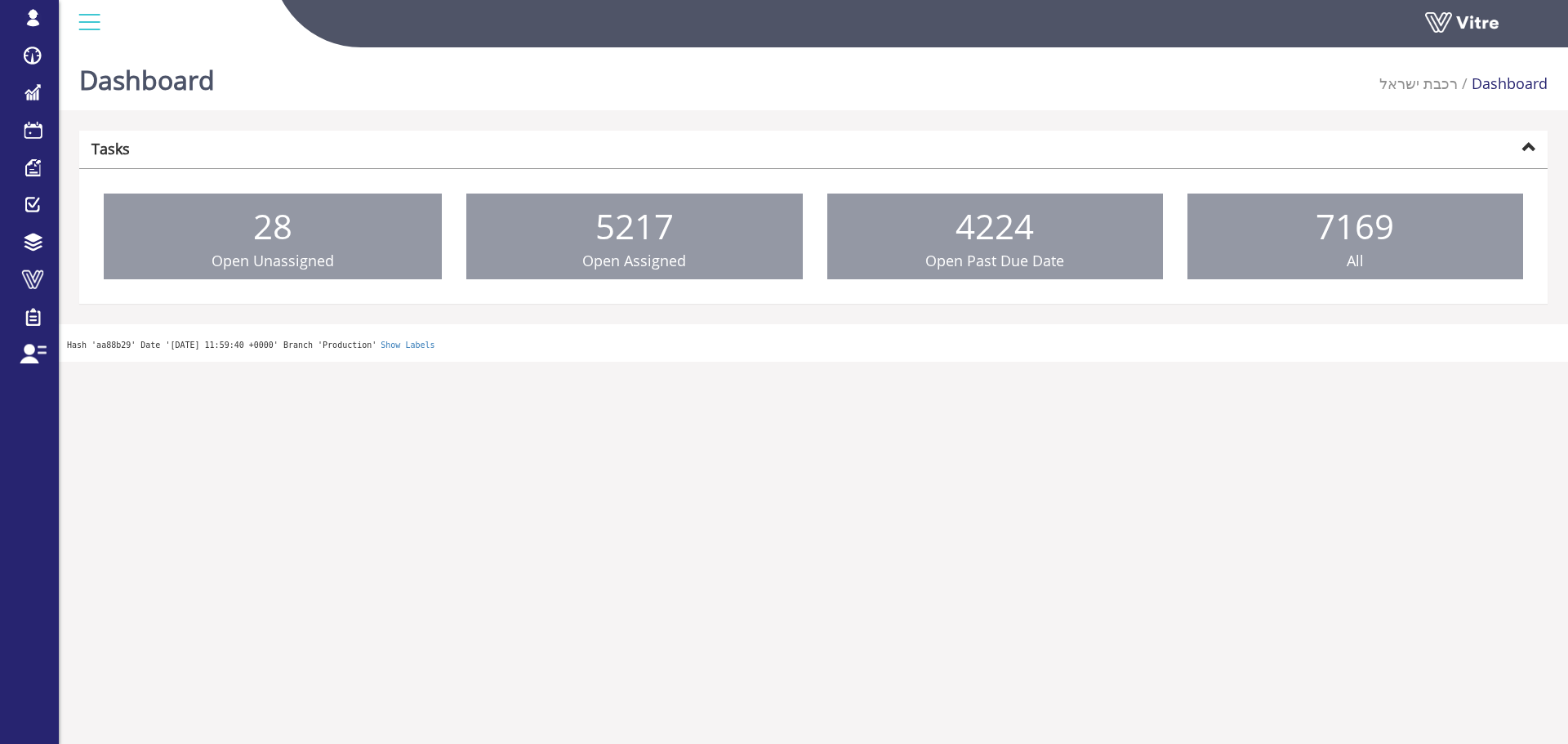
drag, startPoint x: 159, startPoint y: 90, endPoint x: 308, endPoint y: 45, distance: 155.6
click at [0, 0] on span "Change Company" at bounding box center [0, 0] width 0 height 0
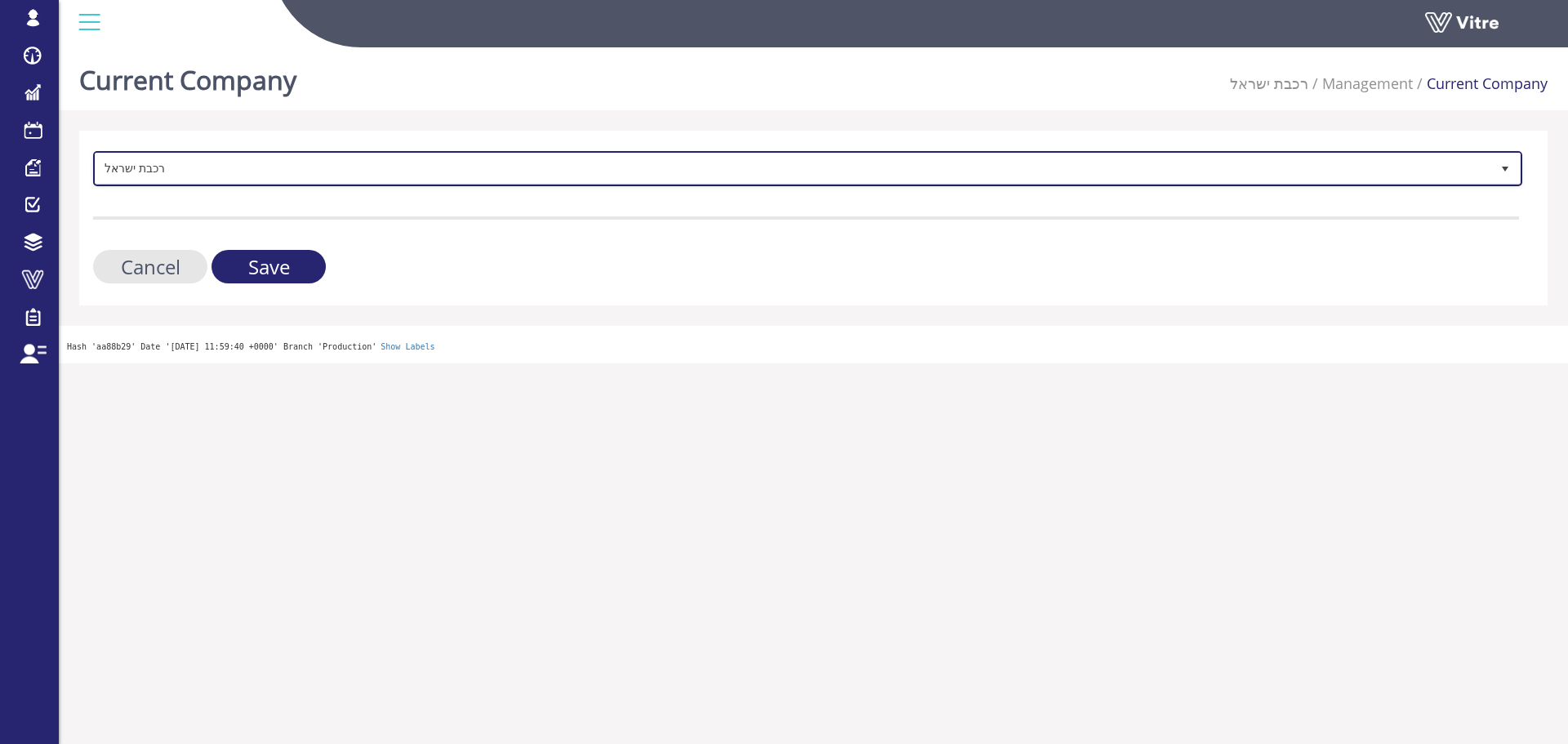
click at [504, 163] on span "רכבת ישראל" at bounding box center [793, 168] width 1395 height 29
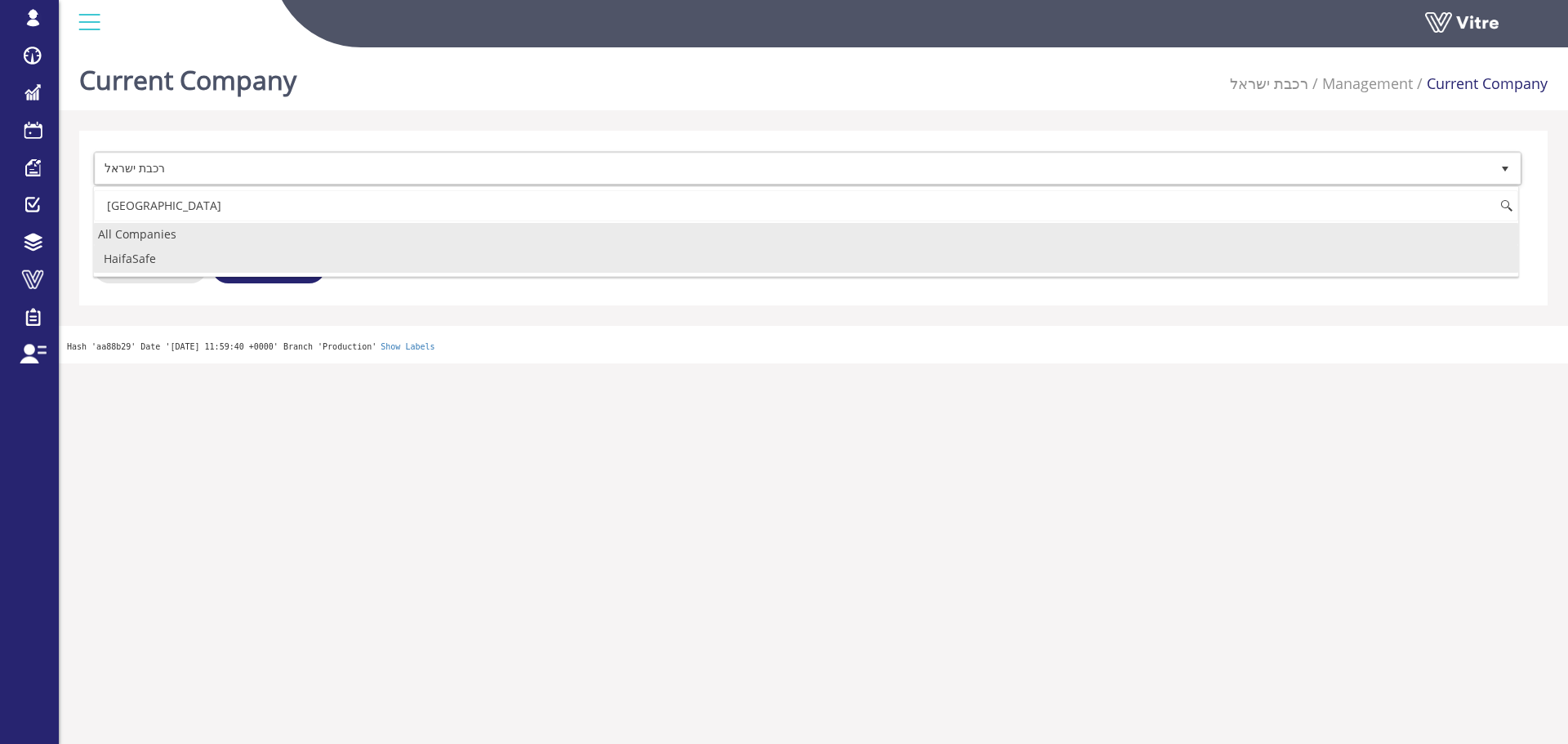
click at [187, 241] on div "All Companies" at bounding box center [806, 234] width 1425 height 22
type input "haifa"
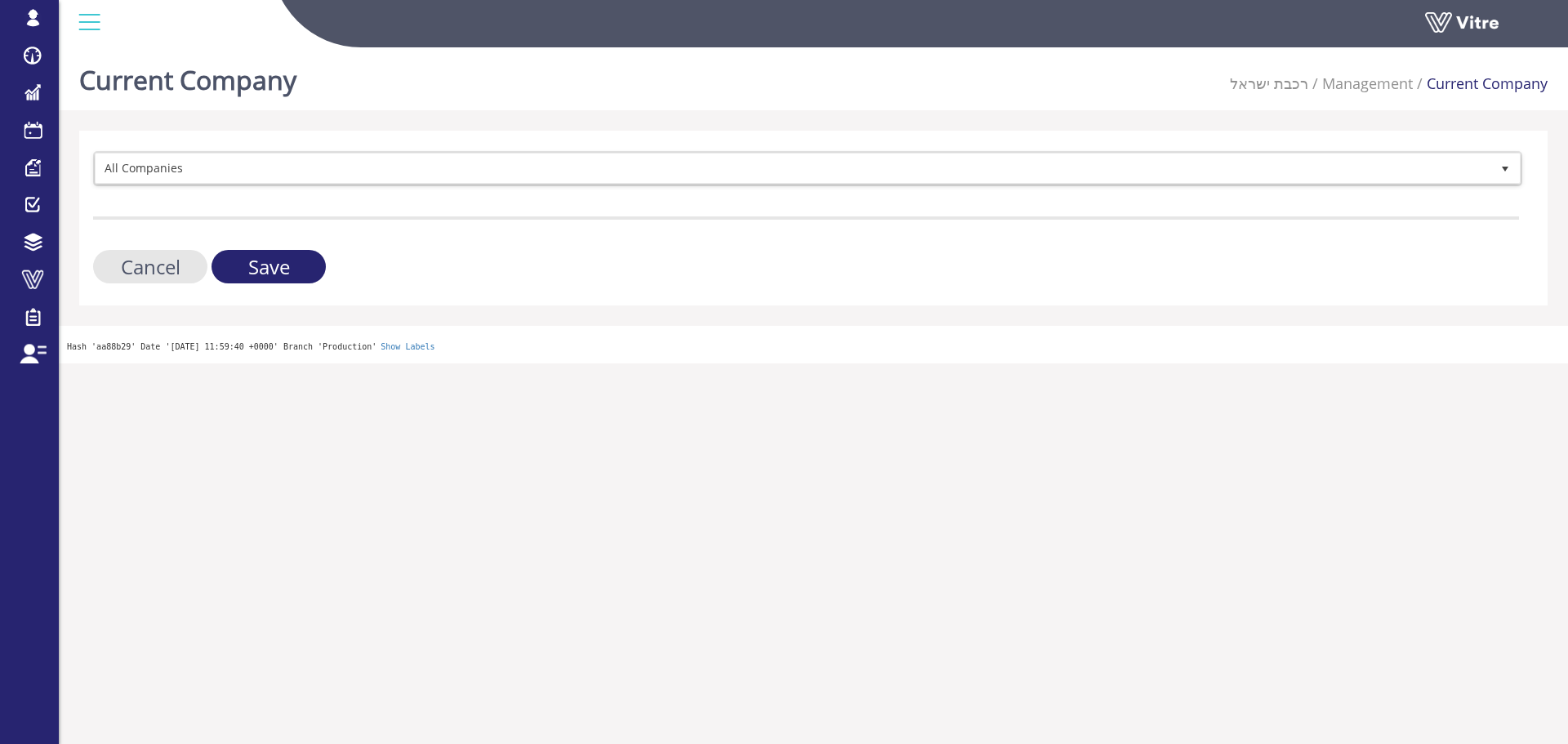
drag, startPoint x: 203, startPoint y: 196, endPoint x: 207, endPoint y: 183, distance: 13.6
click at [204, 193] on form "All Companies Cancel Save" at bounding box center [805, 217] width 1426 height 132
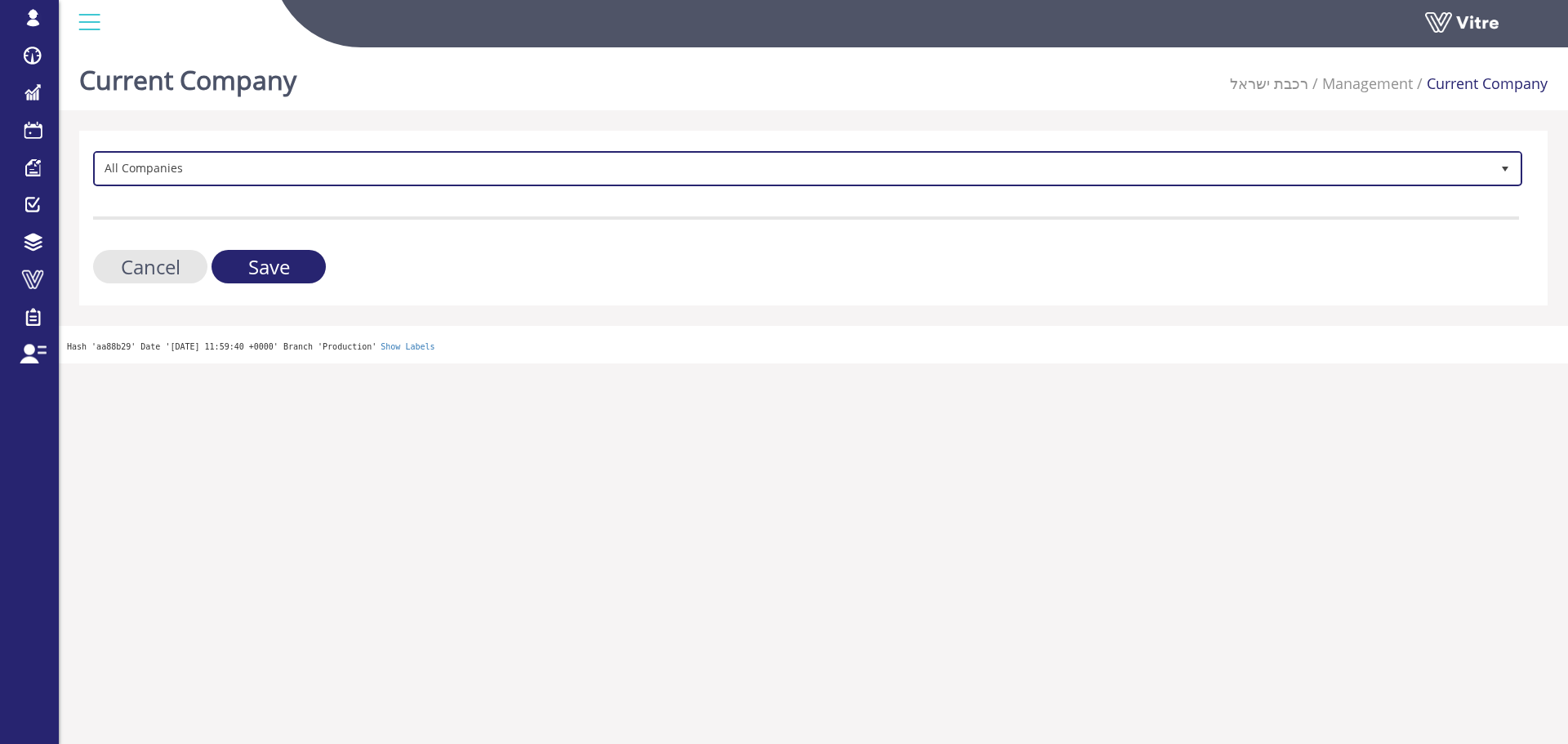
click at [207, 183] on span "All Companies" at bounding box center [807, 168] width 1429 height 35
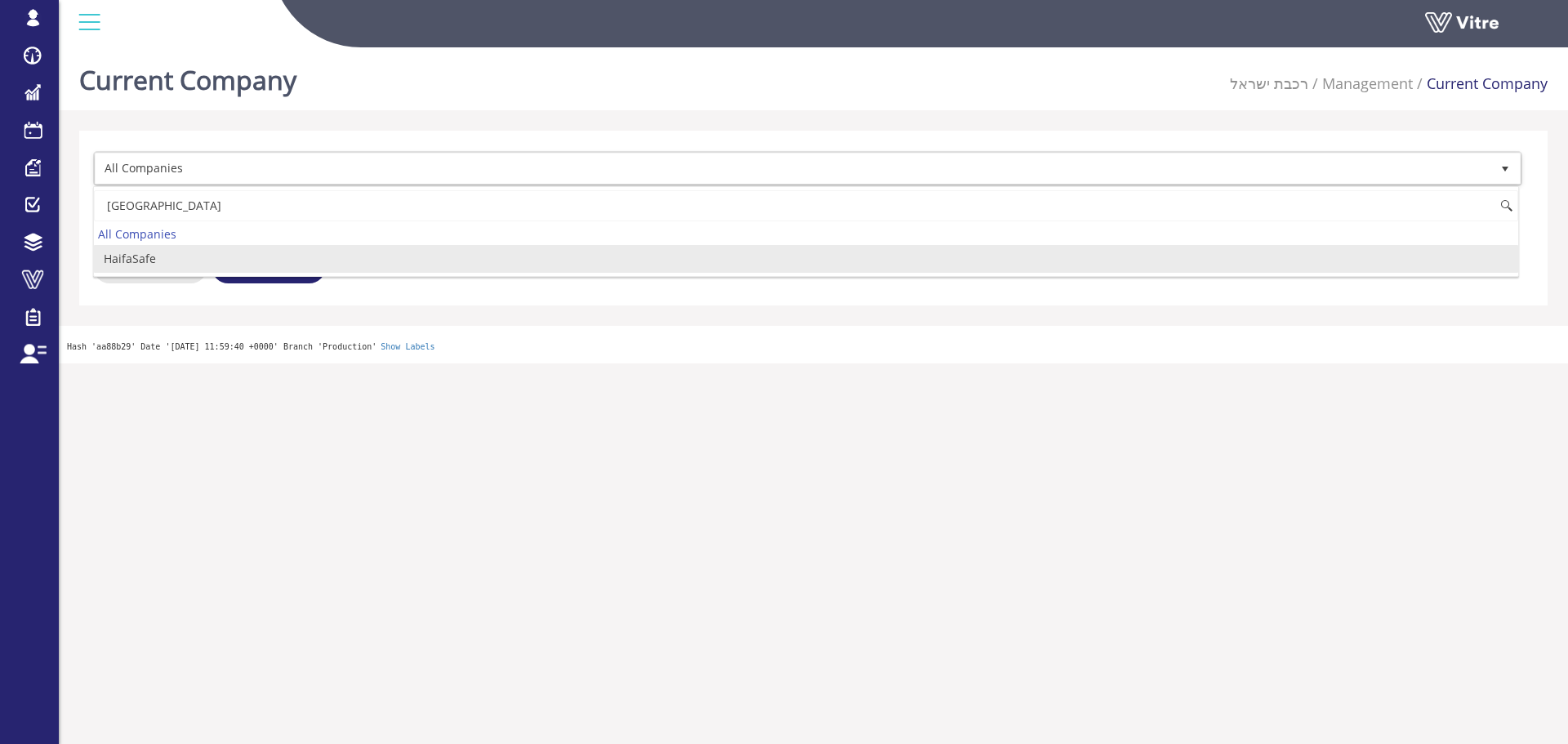
click at [189, 256] on li "HaifaSafe" at bounding box center [806, 258] width 1425 height 28
type input "haifa"
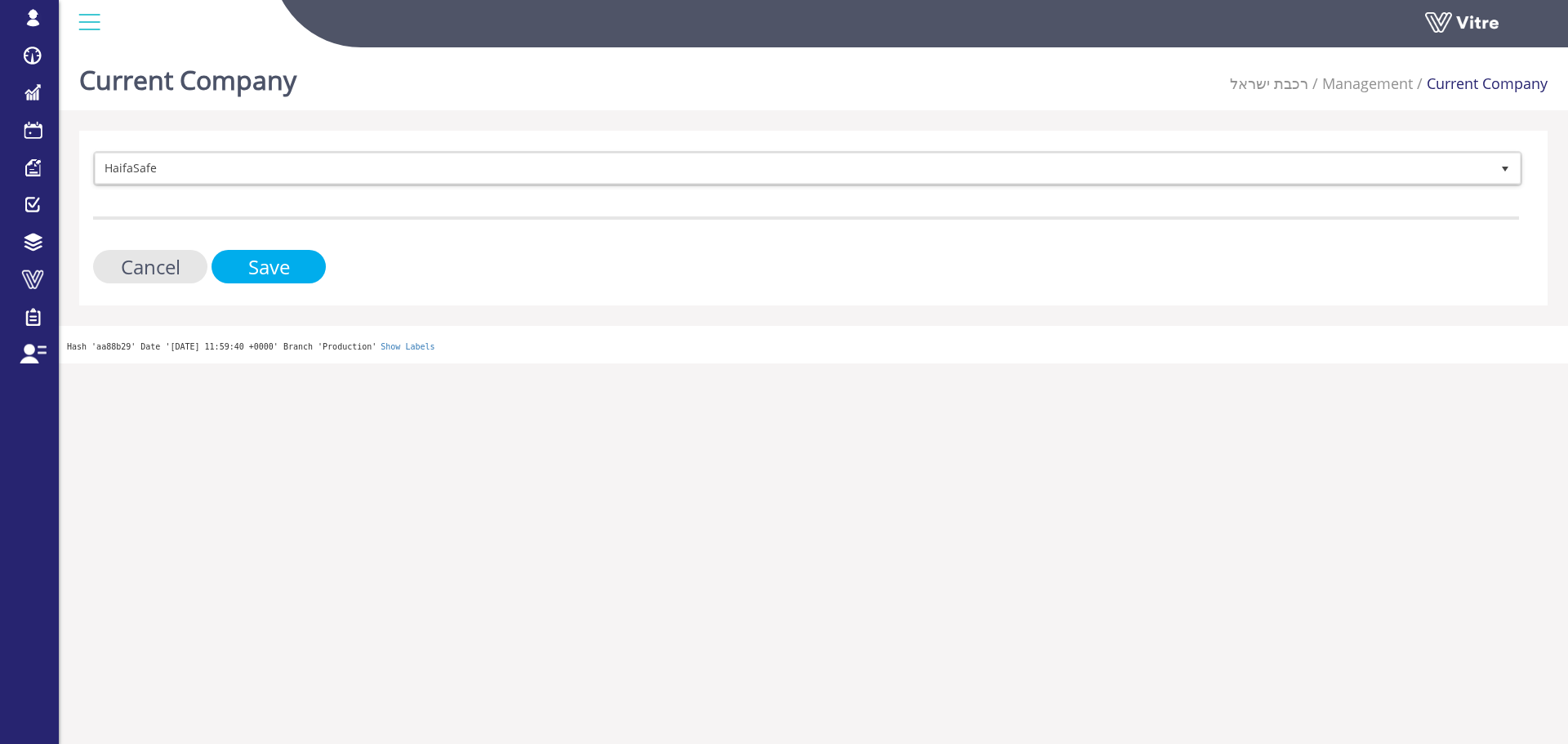
click at [255, 261] on input "Save" at bounding box center [269, 266] width 114 height 33
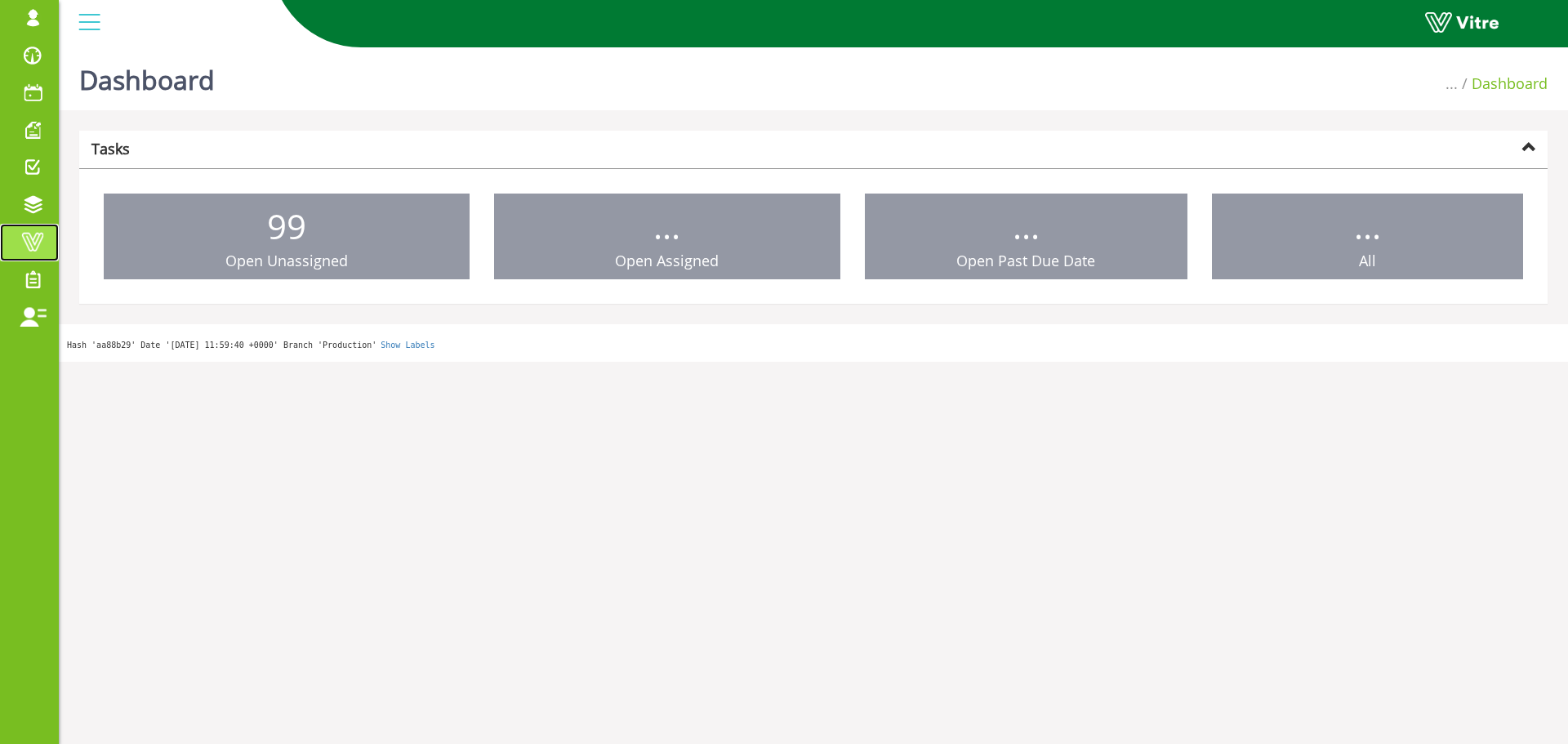
drag, startPoint x: 45, startPoint y: 255, endPoint x: 81, endPoint y: 225, distance: 46.9
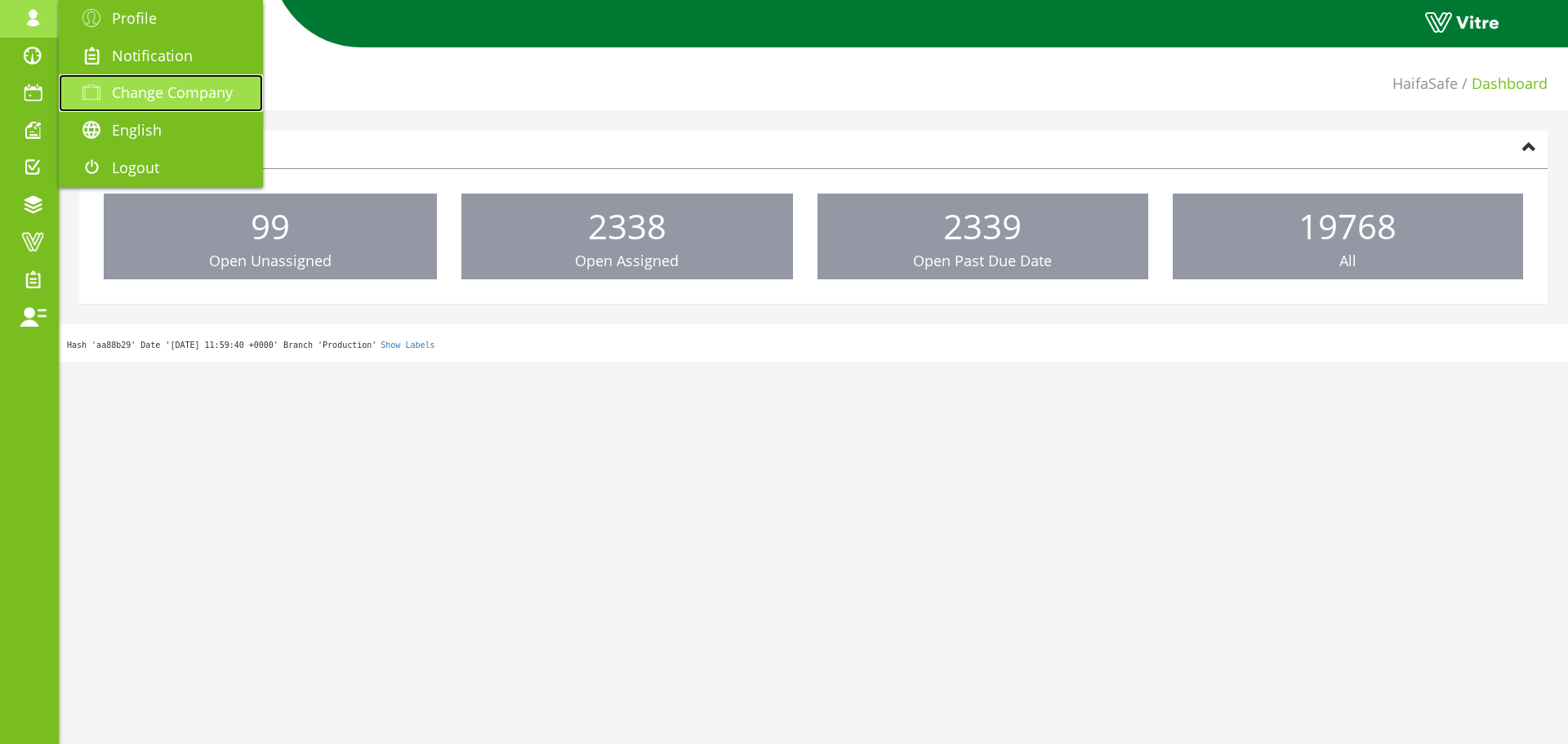
click at [142, 79] on link "Change Company" at bounding box center [161, 93] width 204 height 38
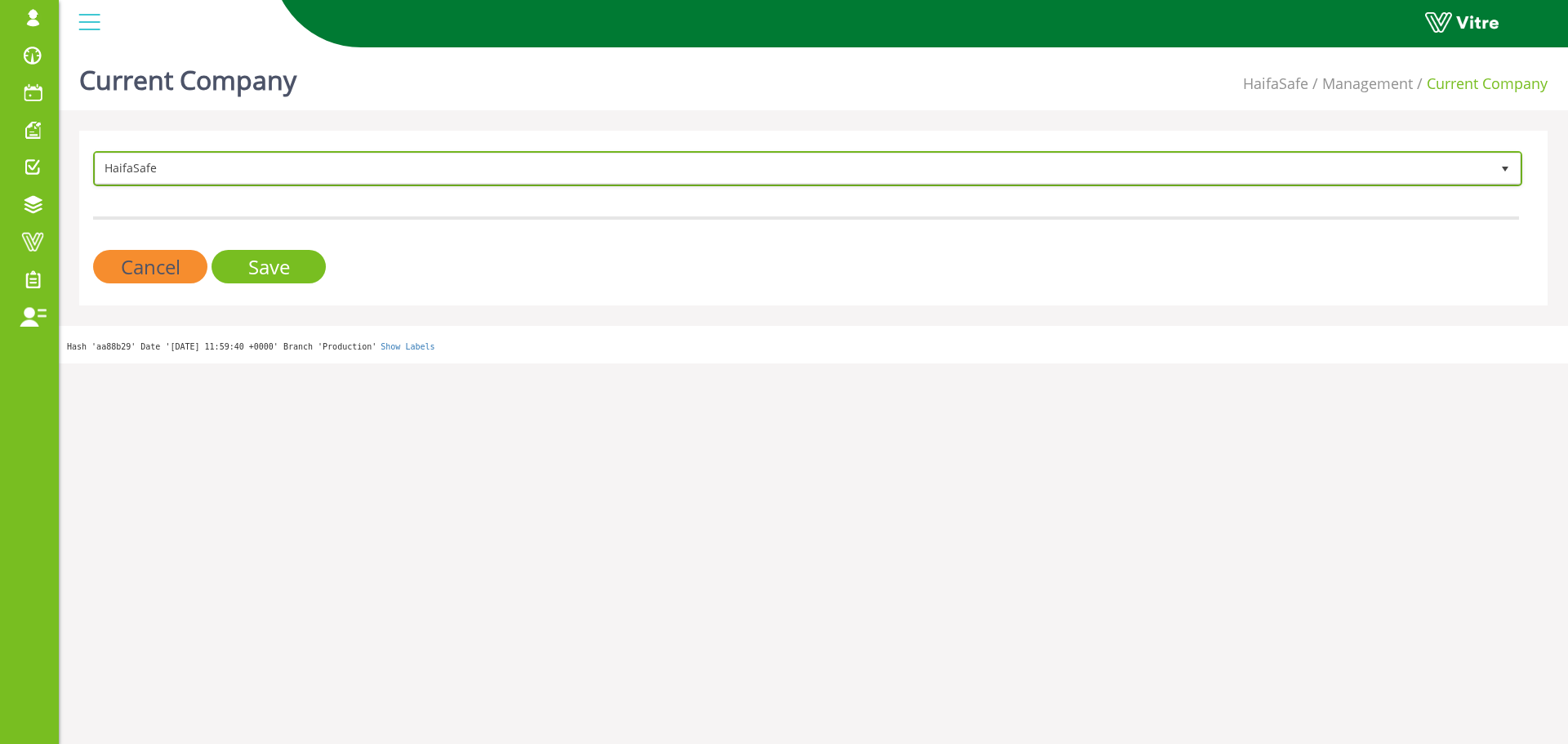
click at [189, 181] on span "HaifaSafe" at bounding box center [793, 168] width 1395 height 29
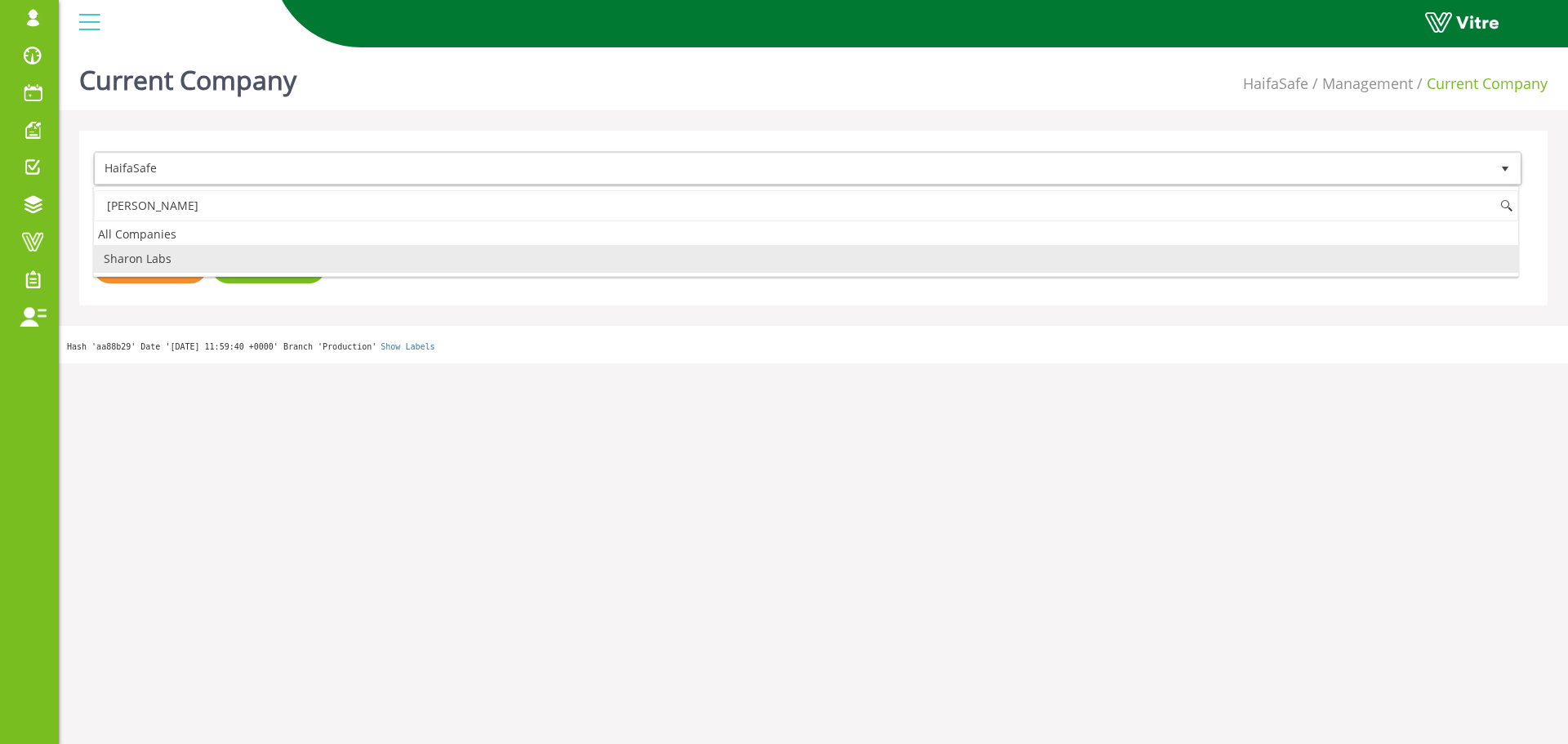
click at [243, 262] on li "Sharon Labs" at bounding box center [806, 258] width 1425 height 28
type input "[PERSON_NAME]"
click at [251, 268] on input "Save" at bounding box center [269, 266] width 114 height 33
